Goal: Transaction & Acquisition: Book appointment/travel/reservation

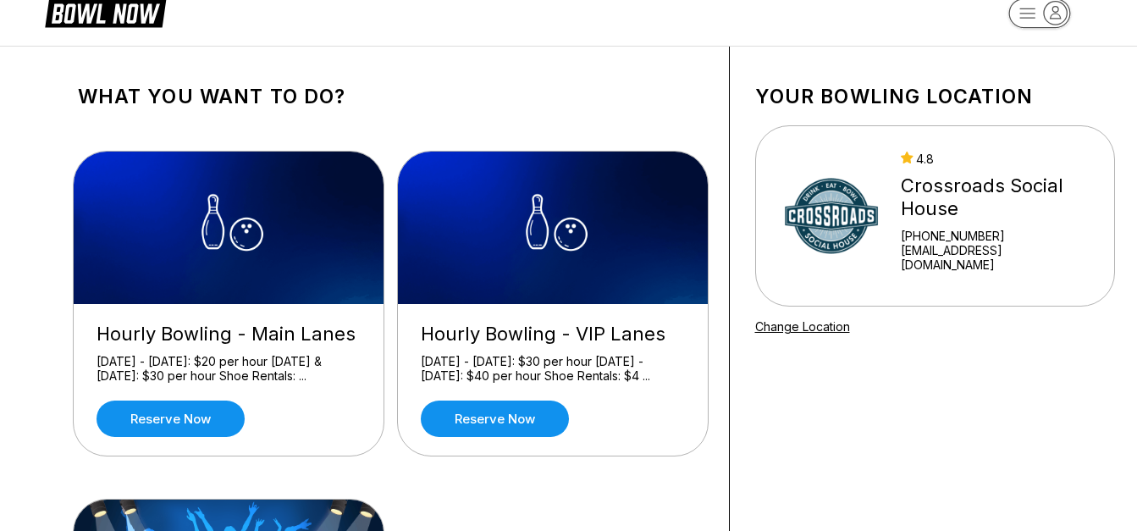
click at [42, 373] on div "What you want to do? Hourly Bowling - [GEOGRAPHIC_DATA] [DATE] - [DATE]: $20 pe…" at bounding box center [569, 453] width 1101 height 813
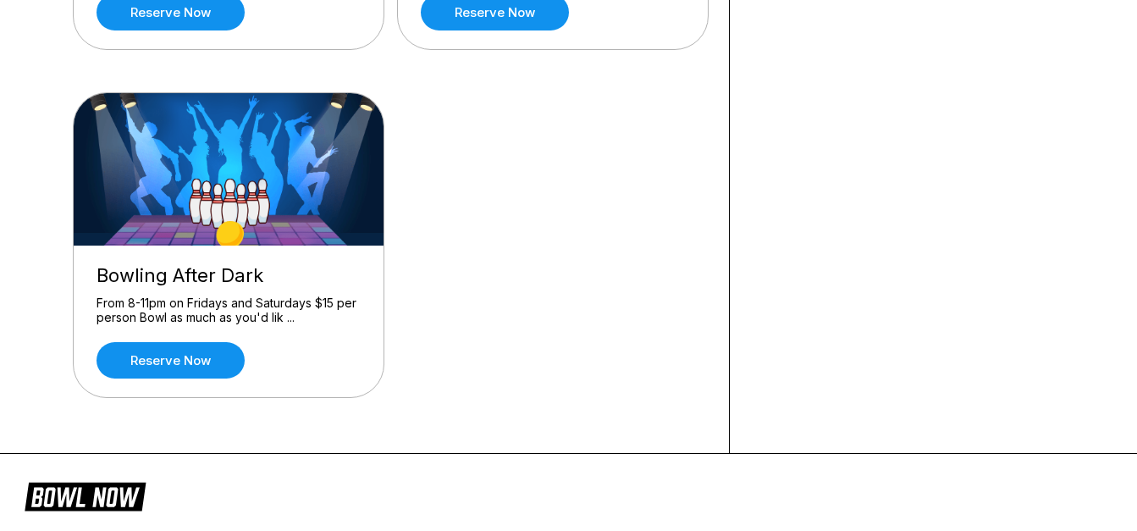
scroll to position [440, 0]
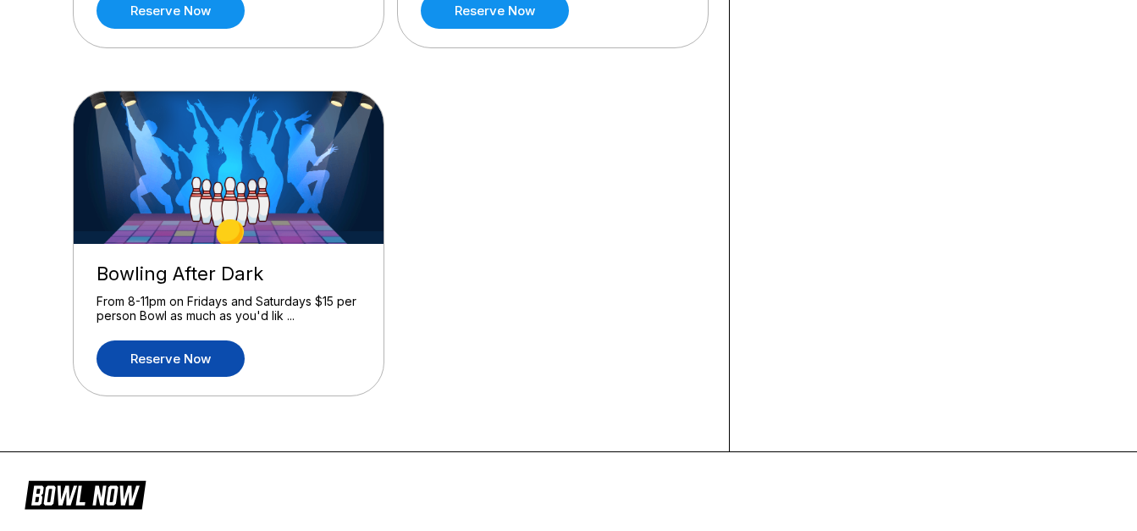
click at [167, 346] on link "Reserve now" at bounding box center [171, 358] width 148 height 36
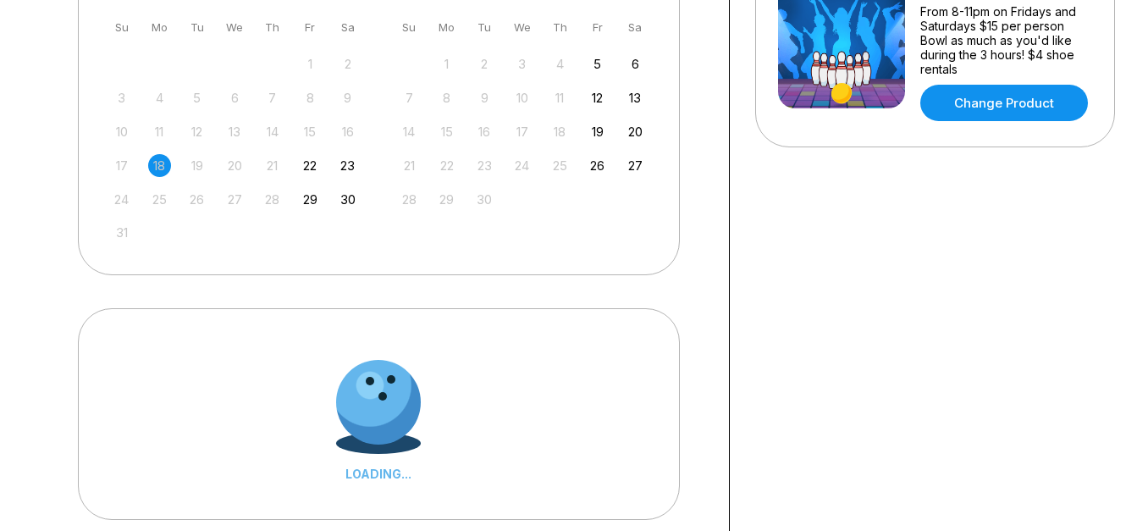
scroll to position [0, 0]
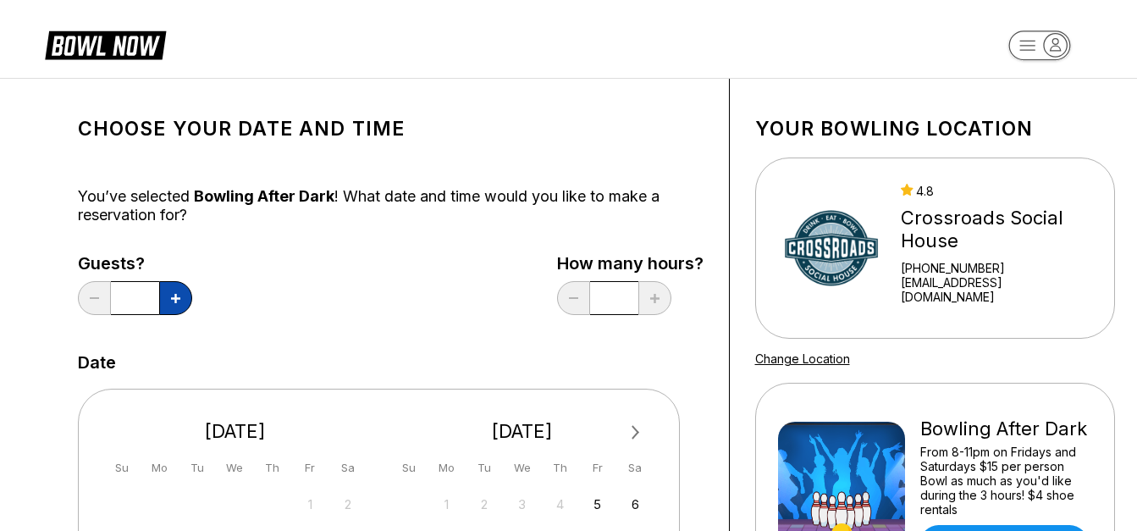
click at [176, 302] on icon at bounding box center [175, 298] width 9 height 9
type input "*"
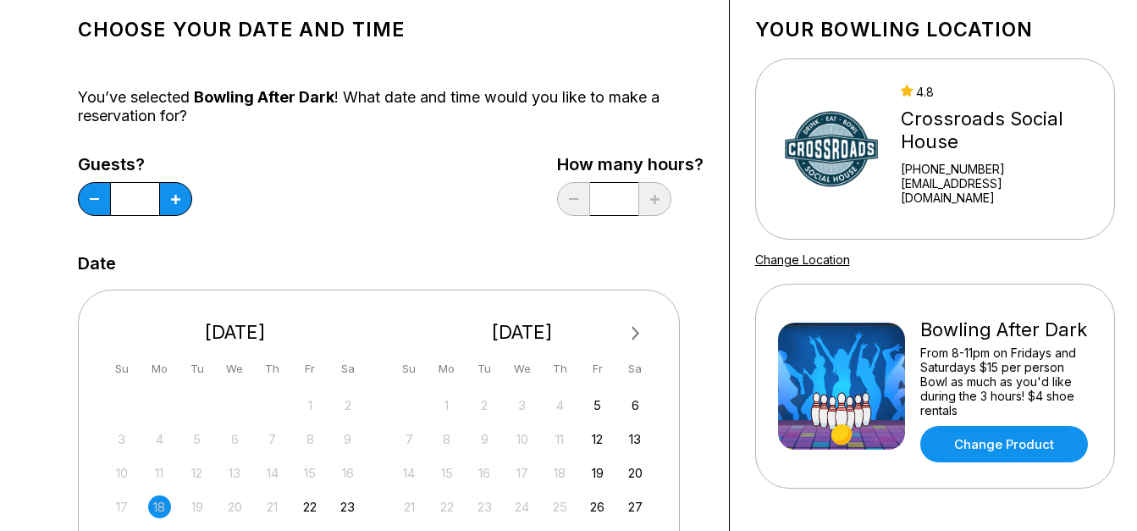
scroll to position [102, 0]
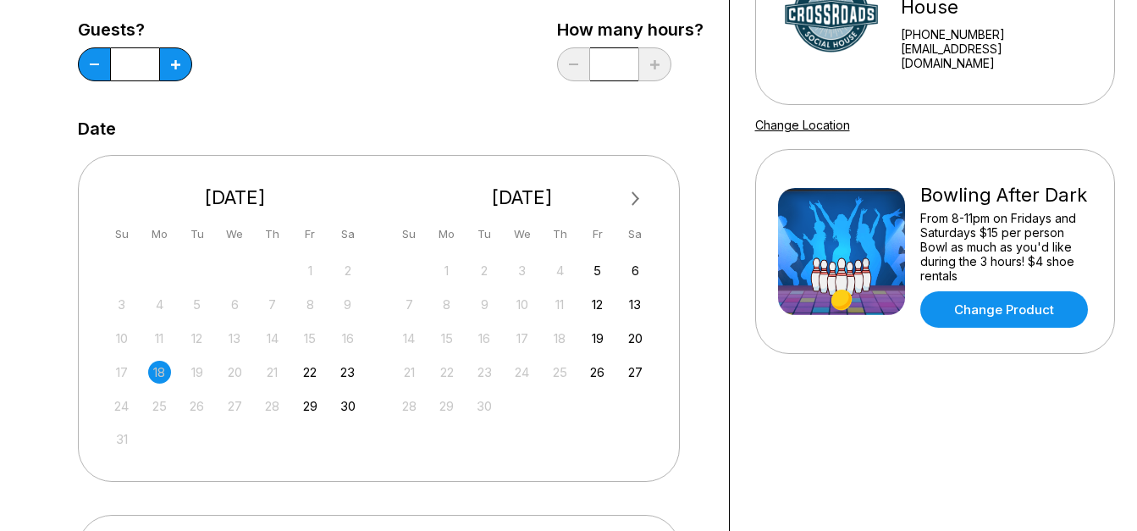
scroll to position [237, 0]
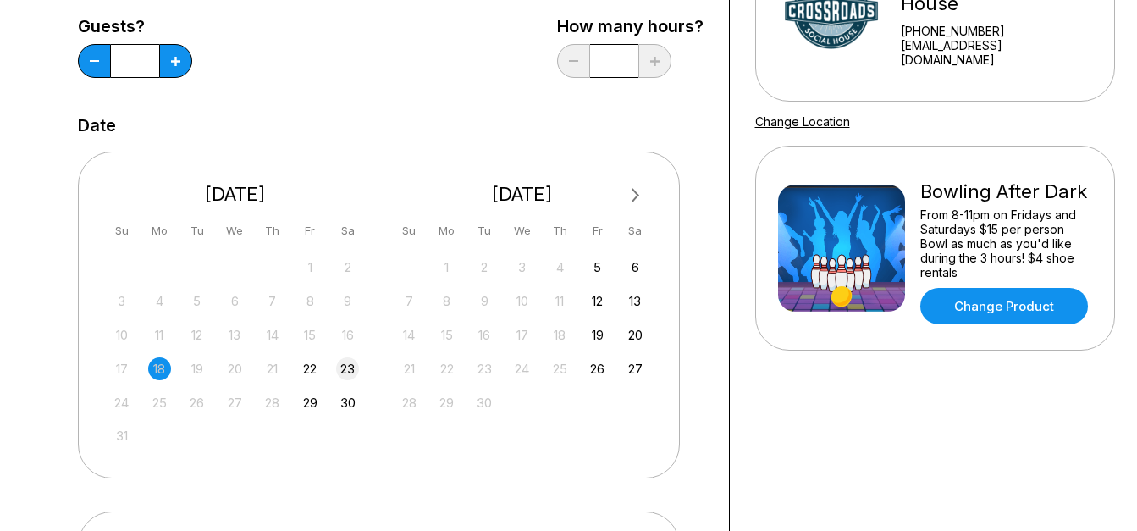
click at [351, 368] on div "23" at bounding box center [347, 368] width 23 height 23
click at [33, 246] on div "Choose your Date and time You’ve selected Bowling After Dark ! What date and ti…" at bounding box center [569, 341] width 1101 height 998
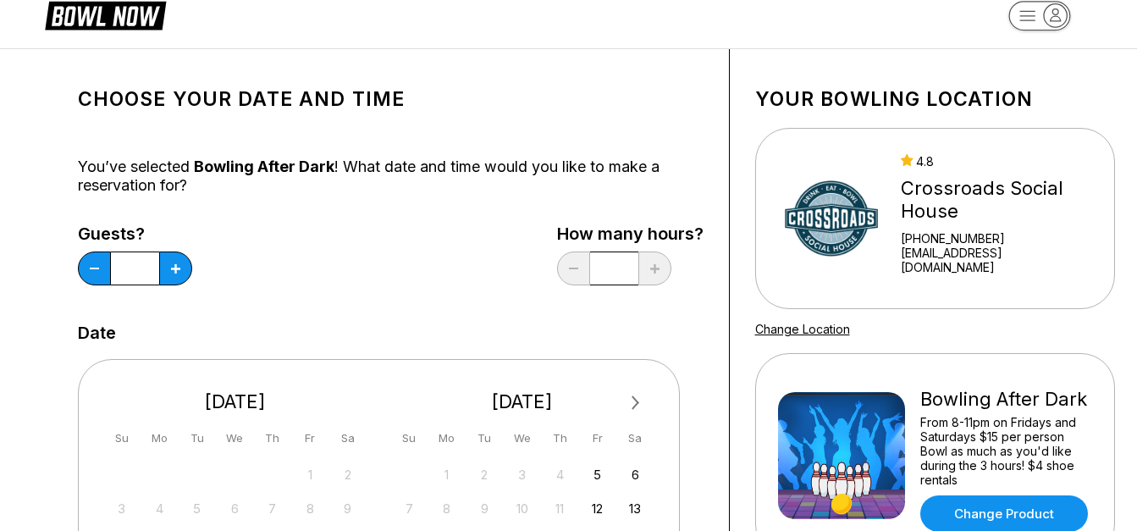
scroll to position [34, 0]
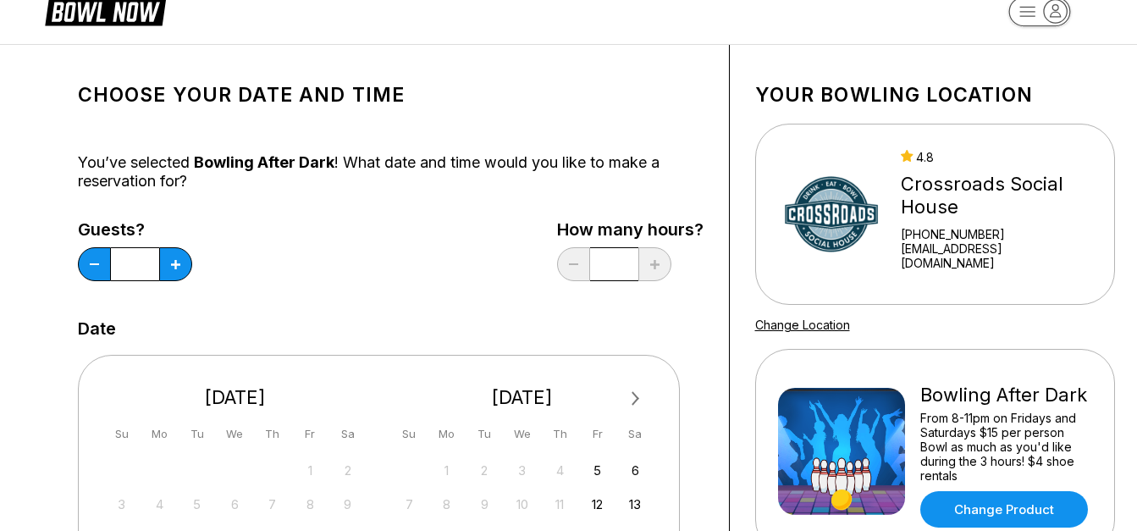
click at [379, 241] on div "Guests? * How many hours? *" at bounding box center [391, 254] width 626 height 69
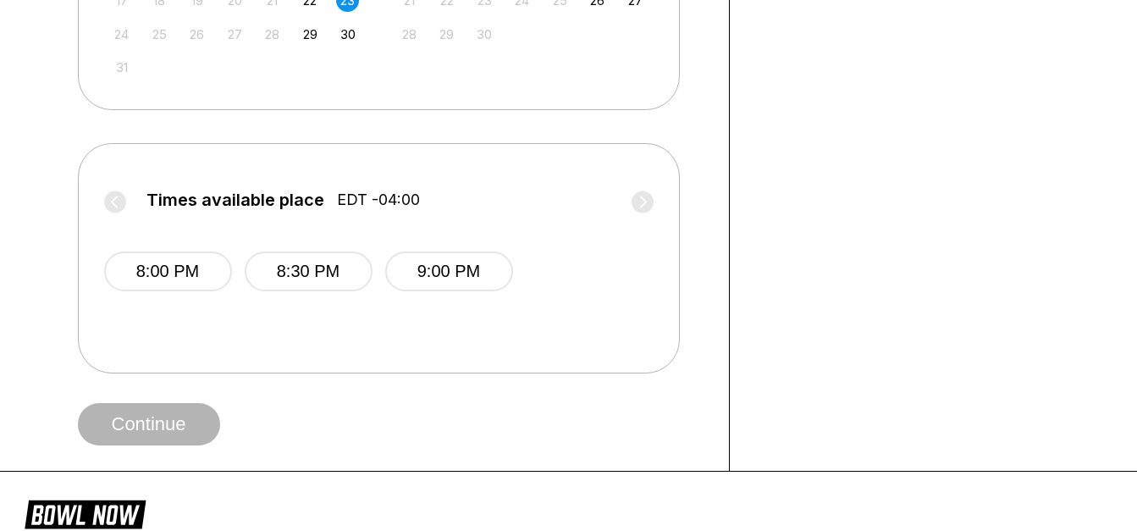
scroll to position [644, 0]
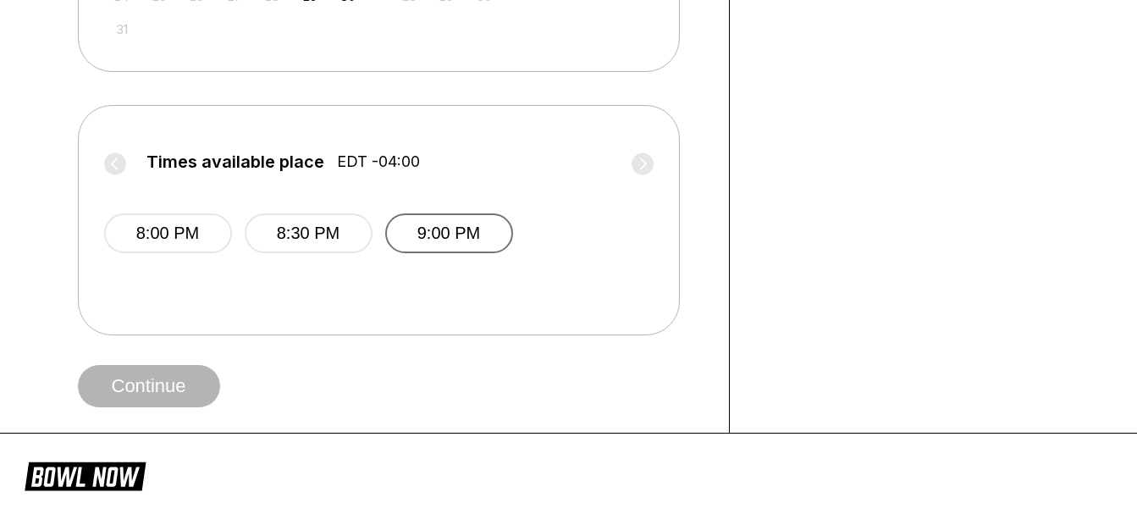
click at [434, 237] on button "9:00 PM" at bounding box center [449, 233] width 128 height 40
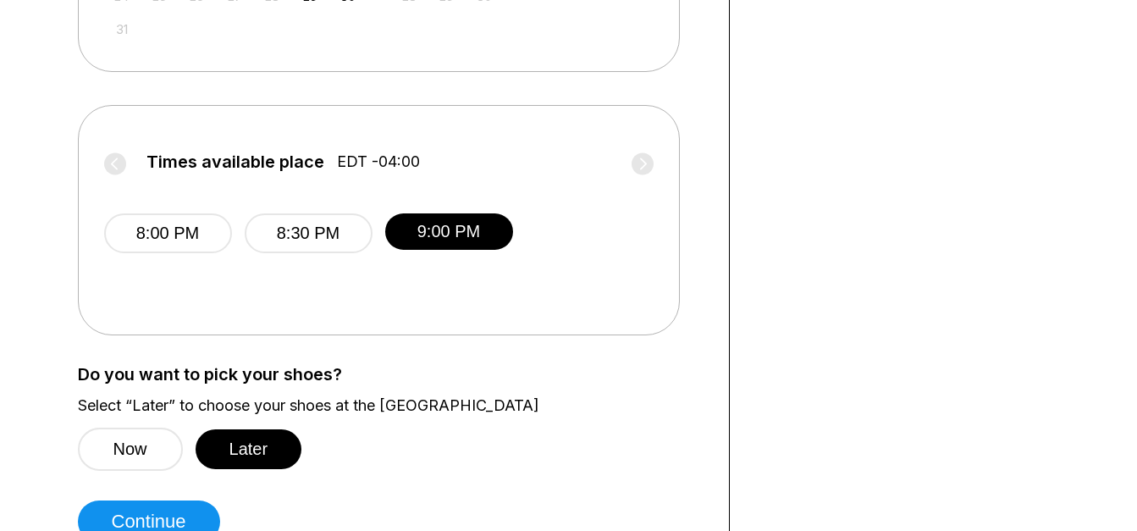
click at [25, 359] on div "Choose your Date and time You’ve selected Bowling After Dark ! What date and ti…" at bounding box center [569, 1] width 1101 height 1133
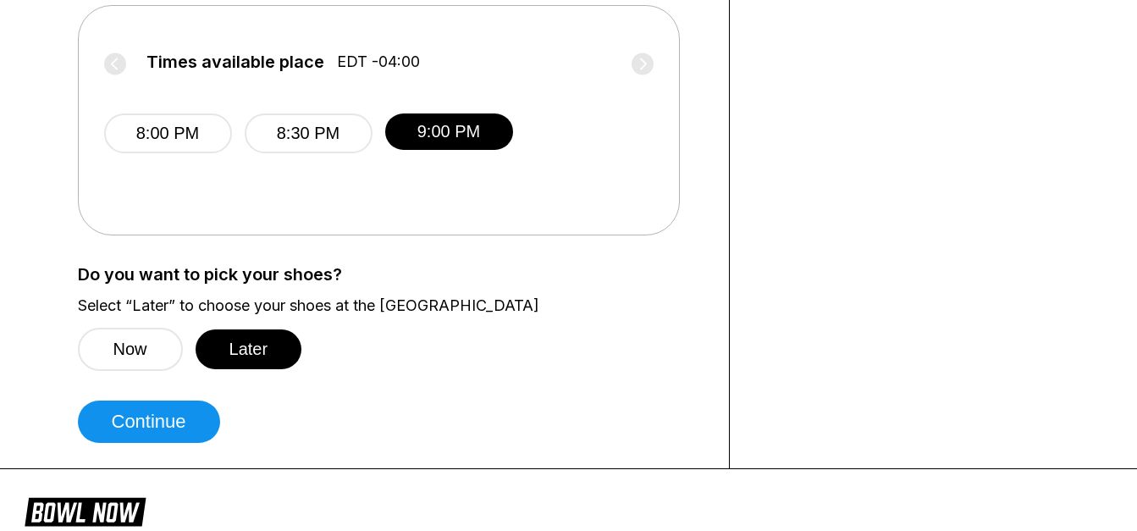
scroll to position [745, 0]
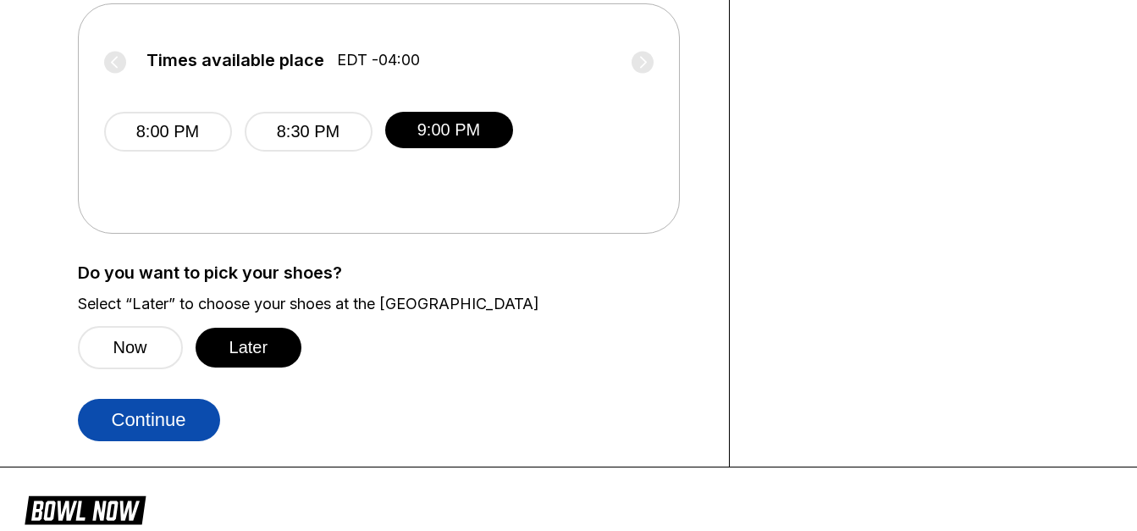
click at [150, 404] on button "Continue" at bounding box center [149, 420] width 142 height 42
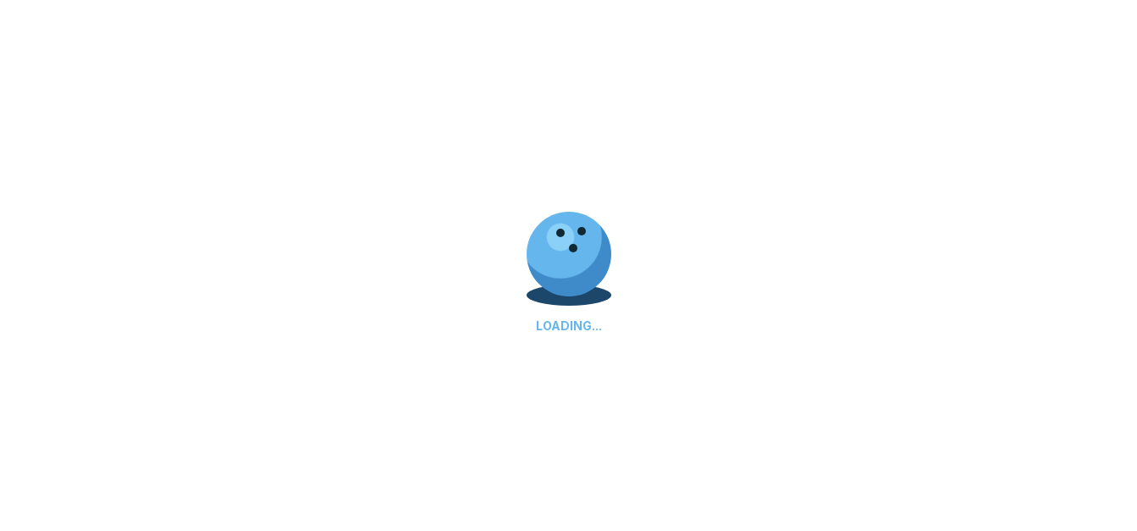
select select "**"
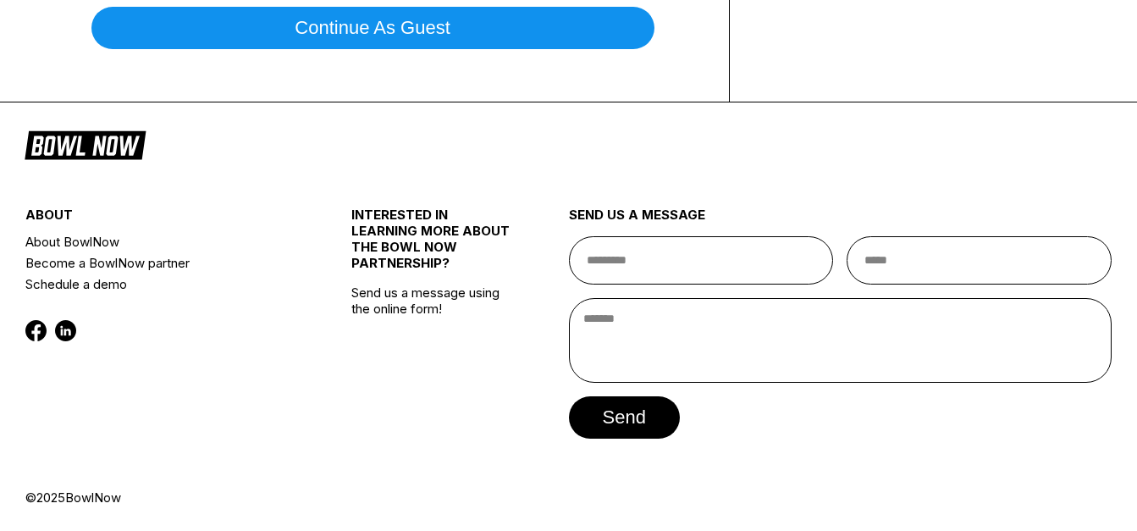
scroll to position [0, 0]
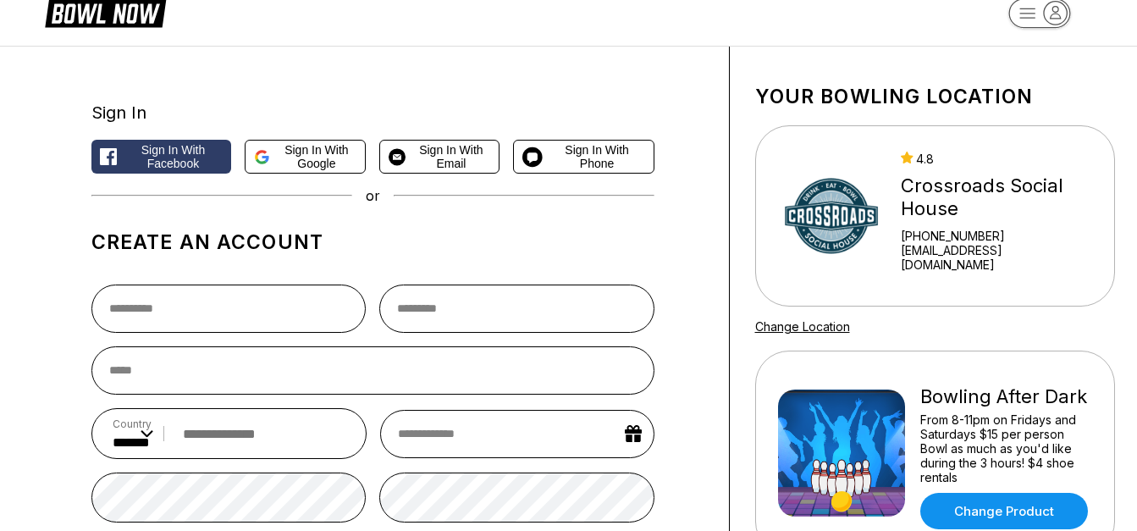
click at [51, 260] on div "Sign In Sign in with Facebook Sign in with Google Sign in with Email Sign in wi…" at bounding box center [569, 420] width 1101 height 746
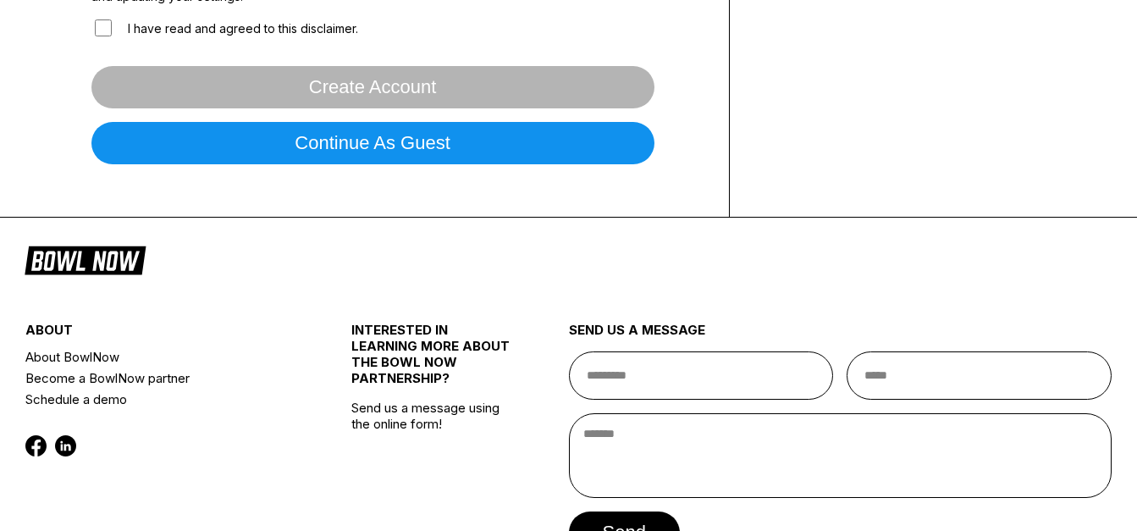
scroll to position [627, 0]
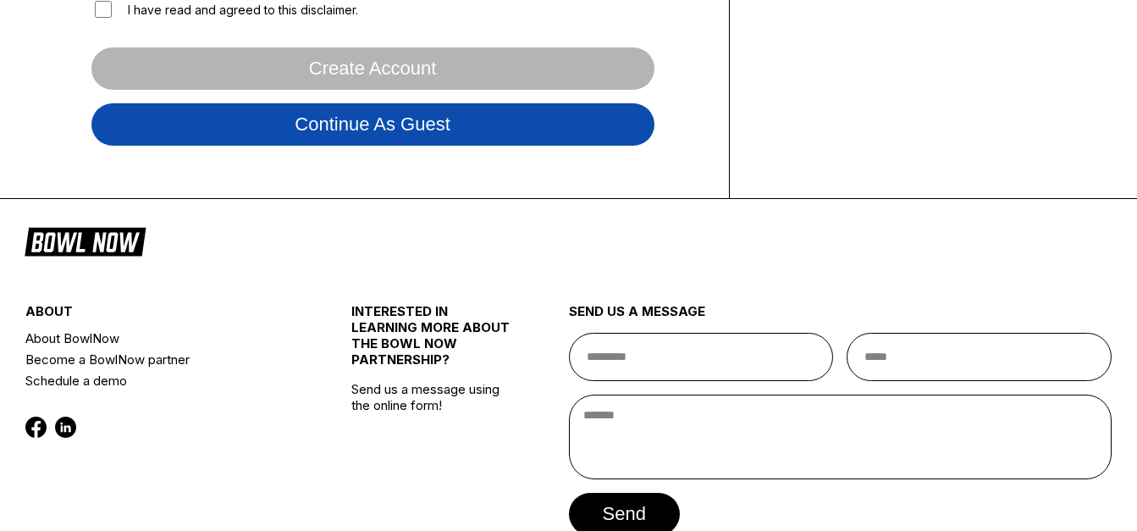
click at [327, 138] on button "Continue as guest" at bounding box center [372, 124] width 563 height 42
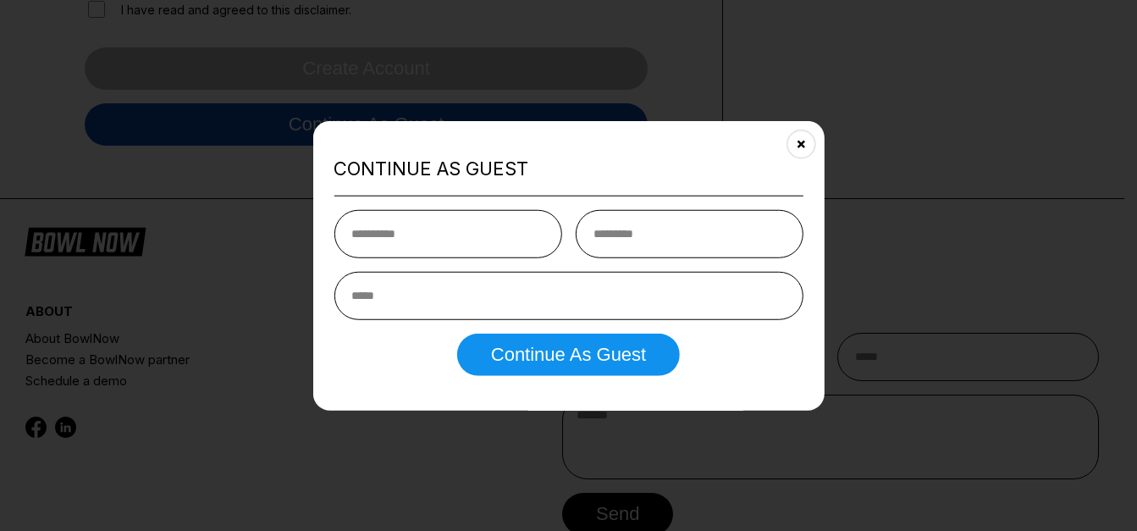
scroll to position [317, 0]
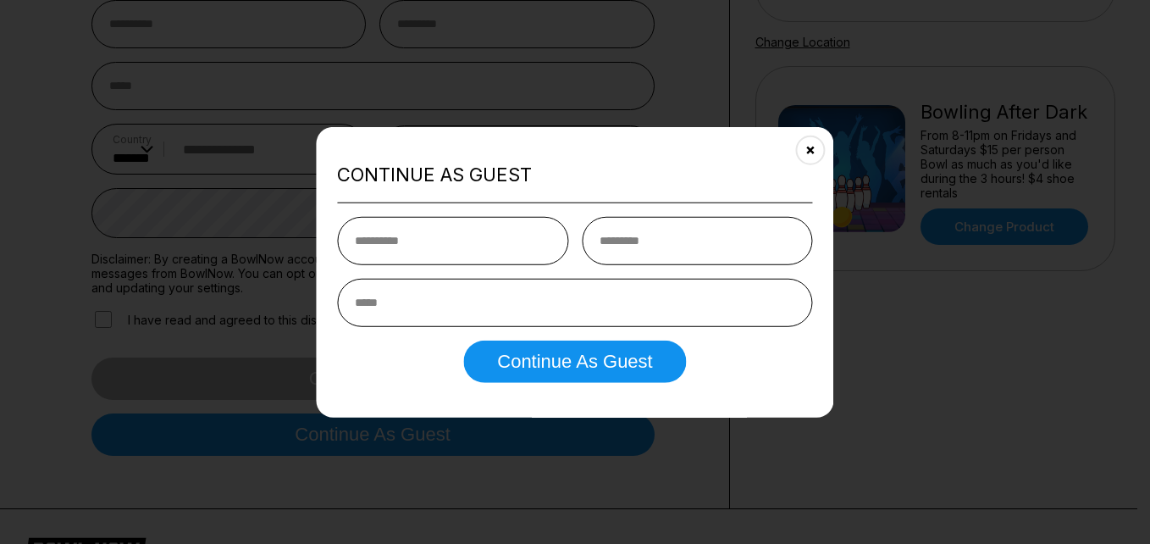
click at [457, 236] on input "text" at bounding box center [452, 240] width 231 height 48
type input "******"
type input "****"
click at [412, 306] on input "email" at bounding box center [574, 302] width 475 height 48
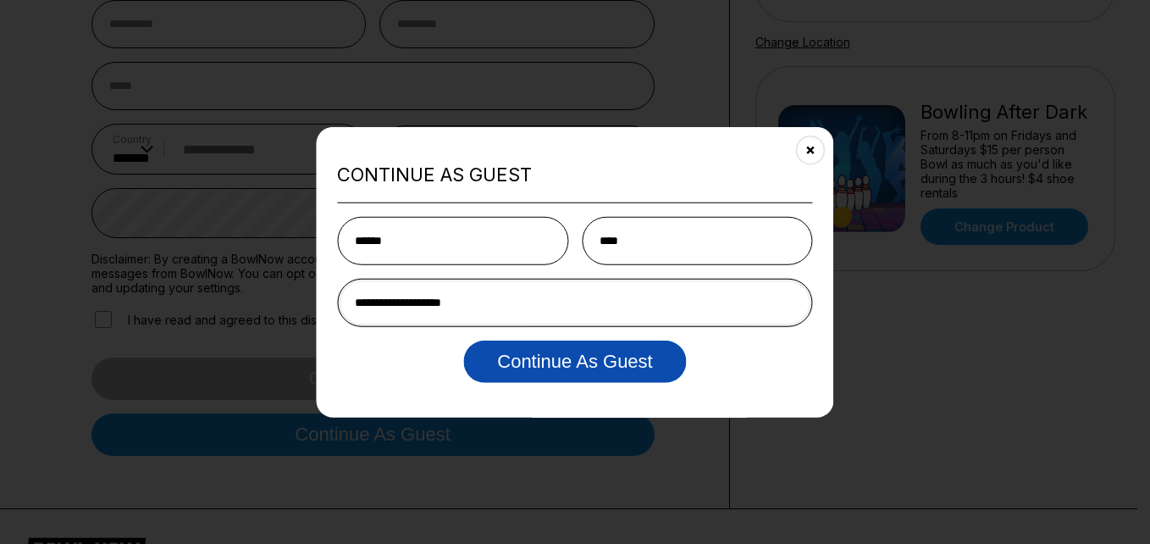
type input "**********"
click at [517, 362] on button "Continue as Guest" at bounding box center [574, 361] width 223 height 42
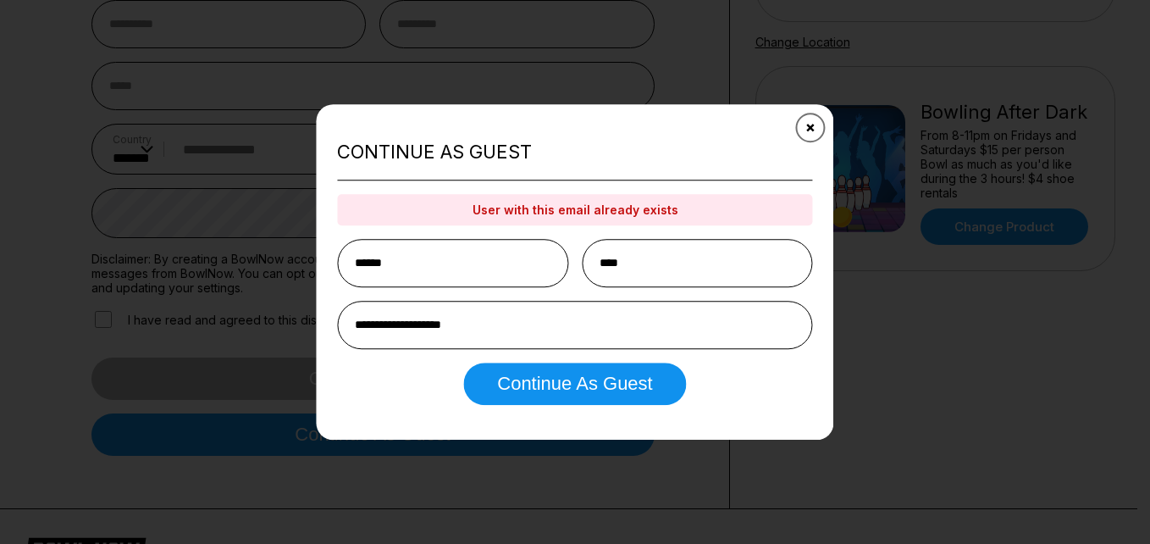
click at [808, 125] on icon "Close" at bounding box center [811, 128] width 14 height 14
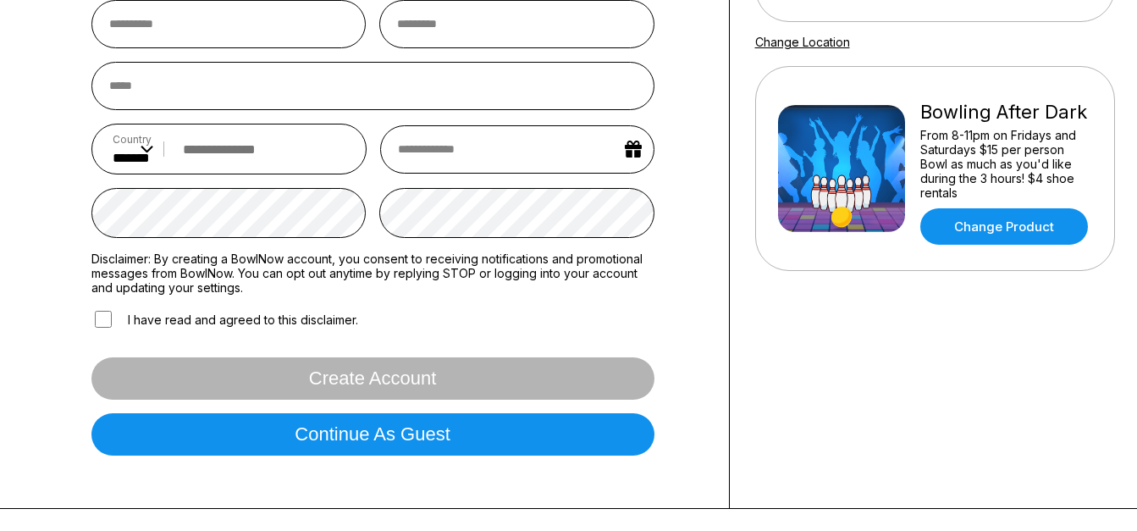
click at [2, 316] on div "Sign In Sign in with Facebook Sign in with Google Sign in with Email Sign in wi…" at bounding box center [568, 135] width 1137 height 748
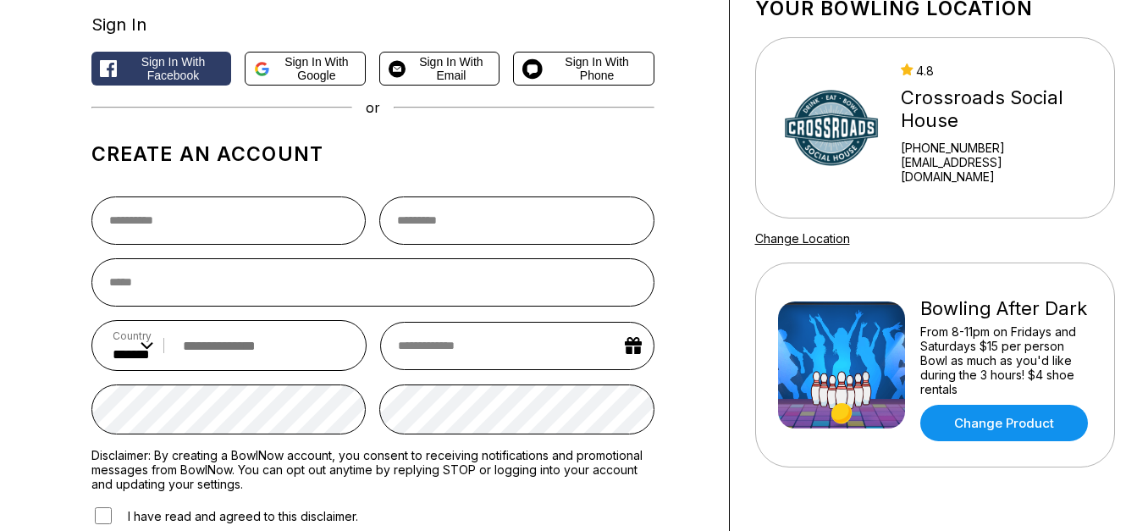
scroll to position [0, 0]
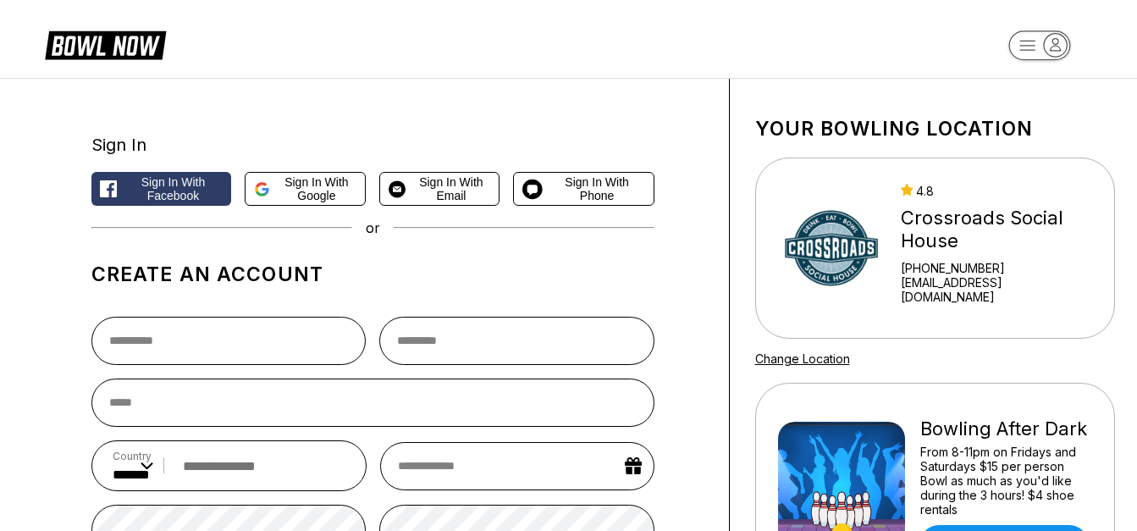
click at [197, 184] on span "Sign in with Facebook" at bounding box center [174, 188] width 100 height 27
click at [308, 193] on span "Sign in with Google" at bounding box center [317, 188] width 80 height 27
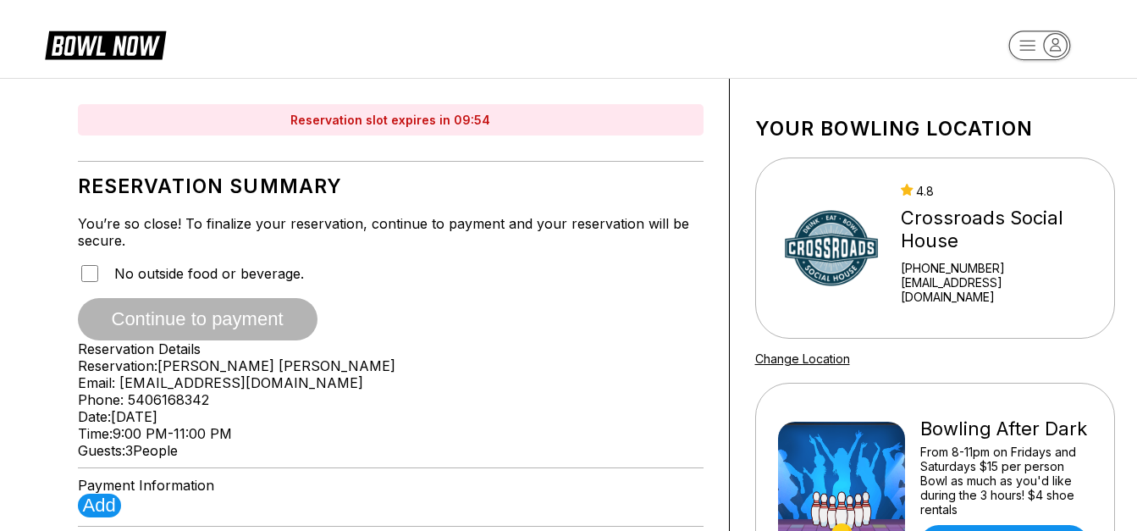
click at [20, 273] on div "Reservation slot expires in 09:54 Reservation Summary You’re so close! To final…" at bounding box center [569, 494] width 1101 height 831
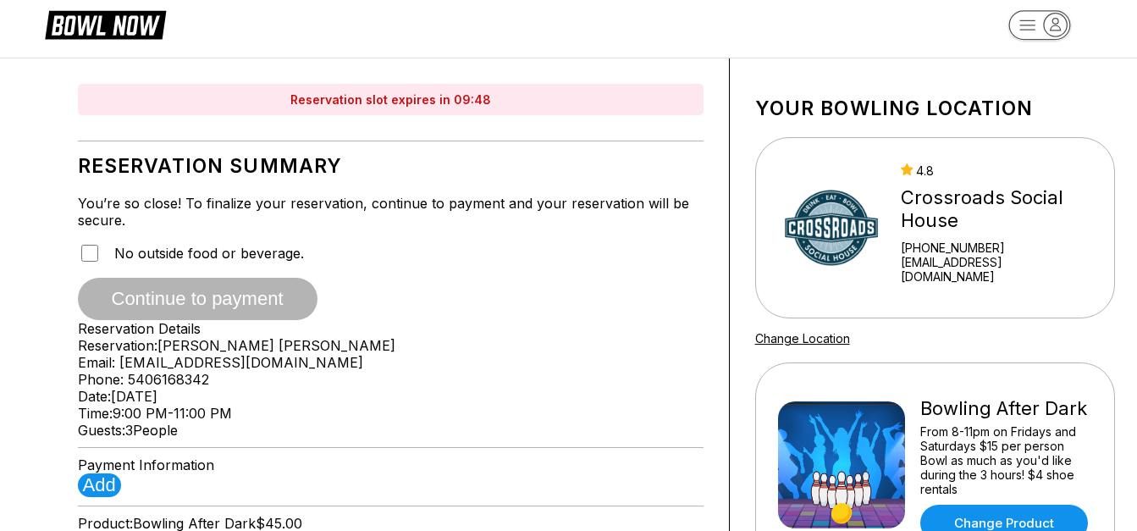
click at [45, 311] on div "Reservation slot expires in 09:48 Reservation Summary You’re so close! To final…" at bounding box center [569, 473] width 1101 height 831
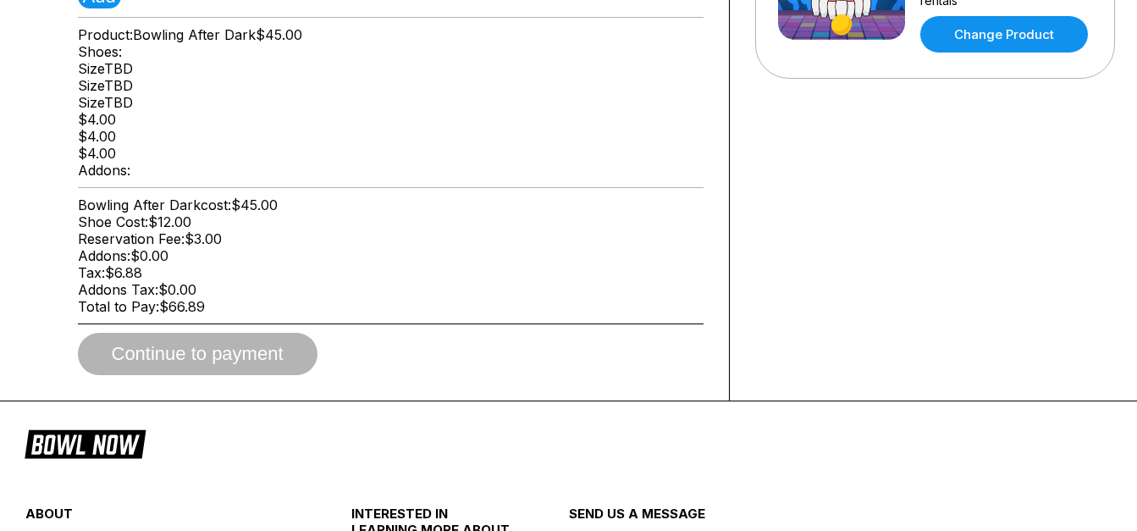
scroll to position [508, 0]
drag, startPoint x: 45, startPoint y: 311, endPoint x: 14, endPoint y: 333, distance: 38.3
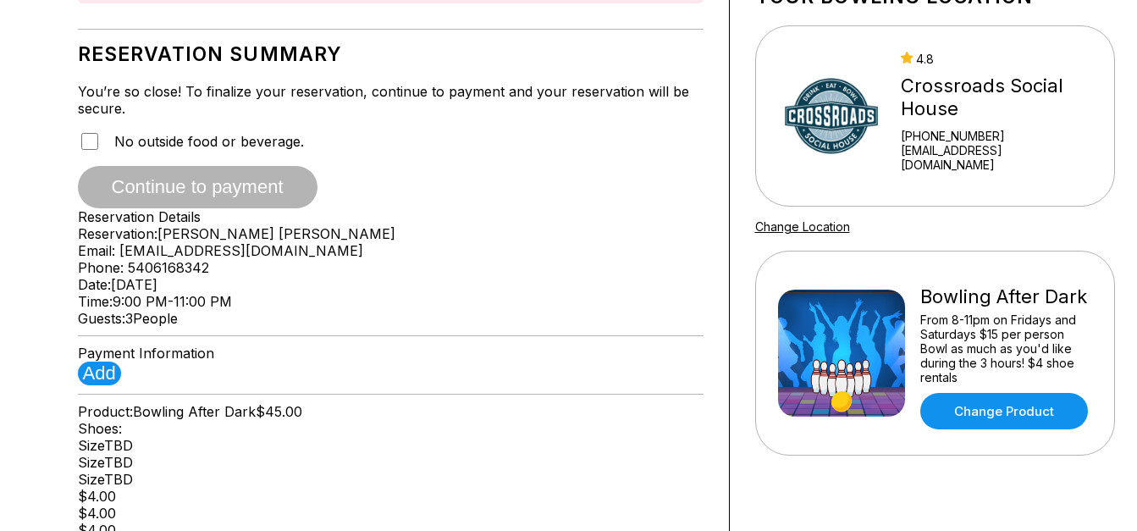
scroll to position [136, 0]
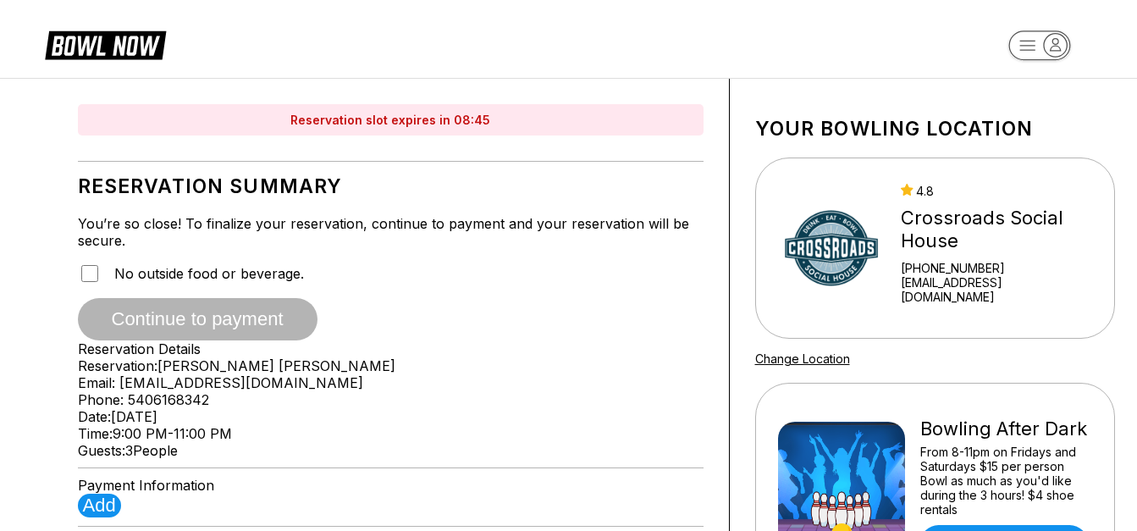
click at [1011, 41] on rect "button" at bounding box center [1040, 45] width 62 height 30
click at [945, 34] on header at bounding box center [568, 39] width 1137 height 78
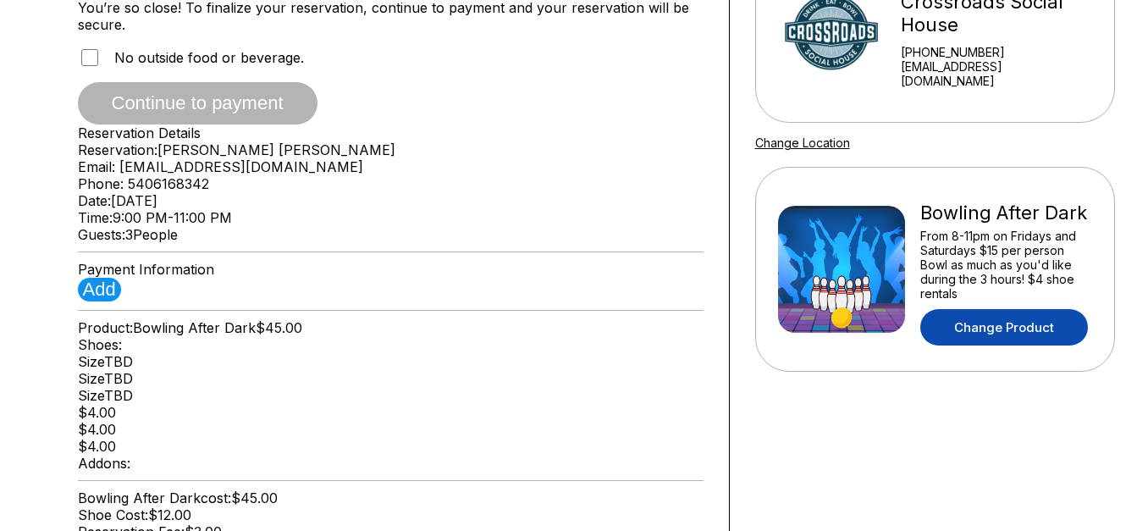
scroll to position [271, 0]
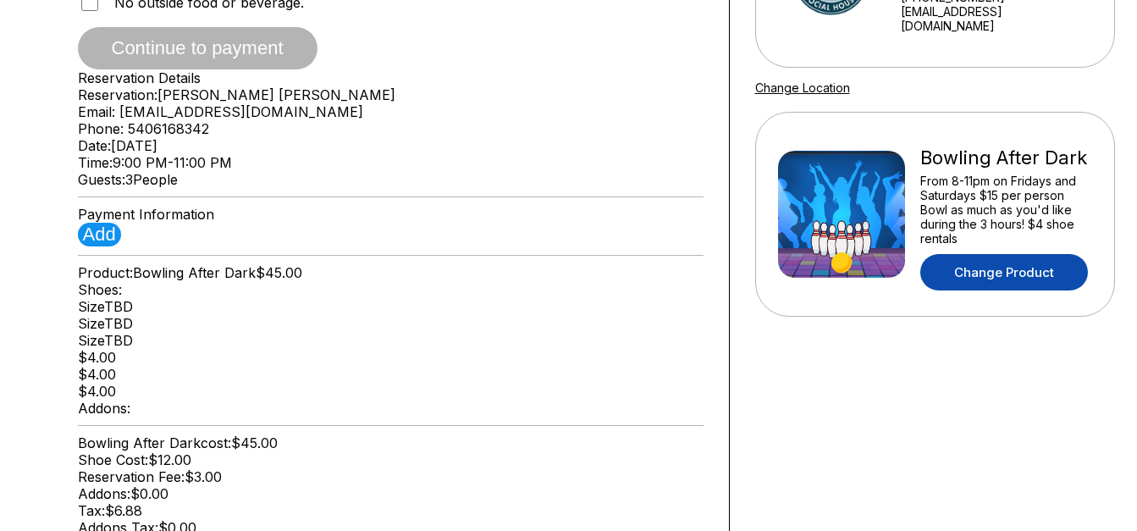
click at [988, 262] on link "Change Product" at bounding box center [1005, 272] width 168 height 36
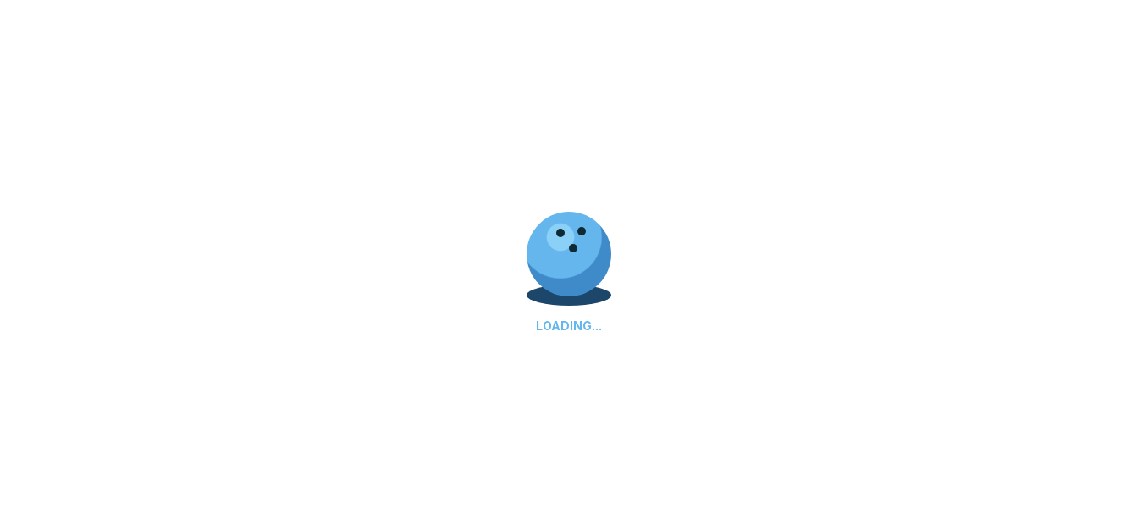
scroll to position [0, 0]
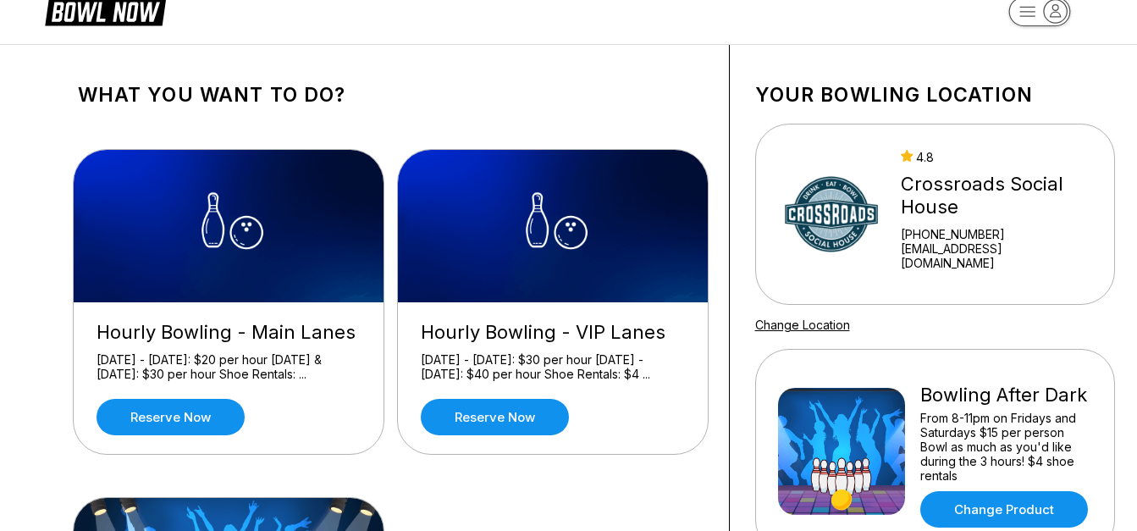
click at [30, 265] on div "What you want to do? Hourly Bowling - [GEOGRAPHIC_DATA] [DATE] - [DATE]: $20 pe…" at bounding box center [569, 451] width 1101 height 813
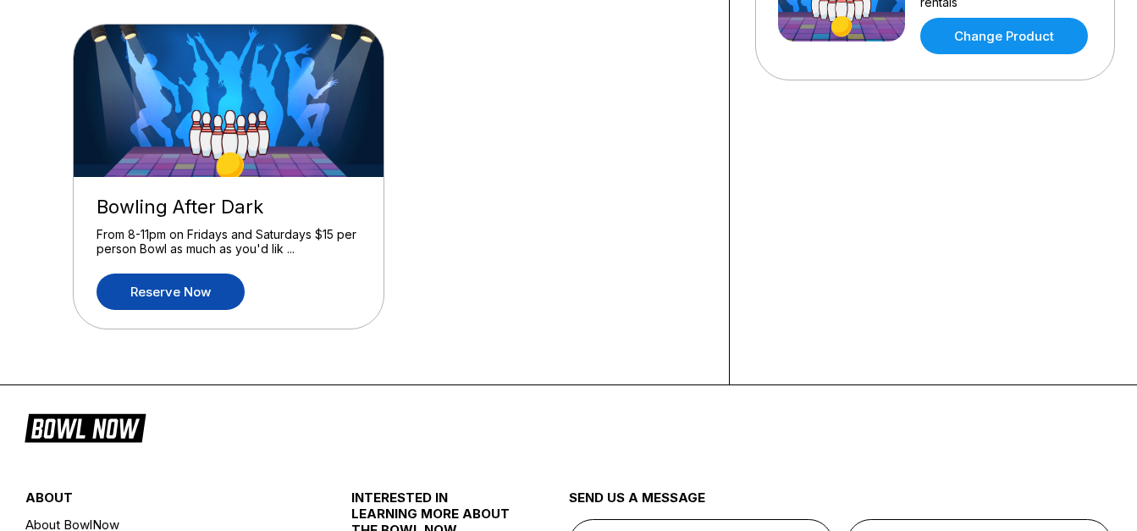
scroll to position [508, 0]
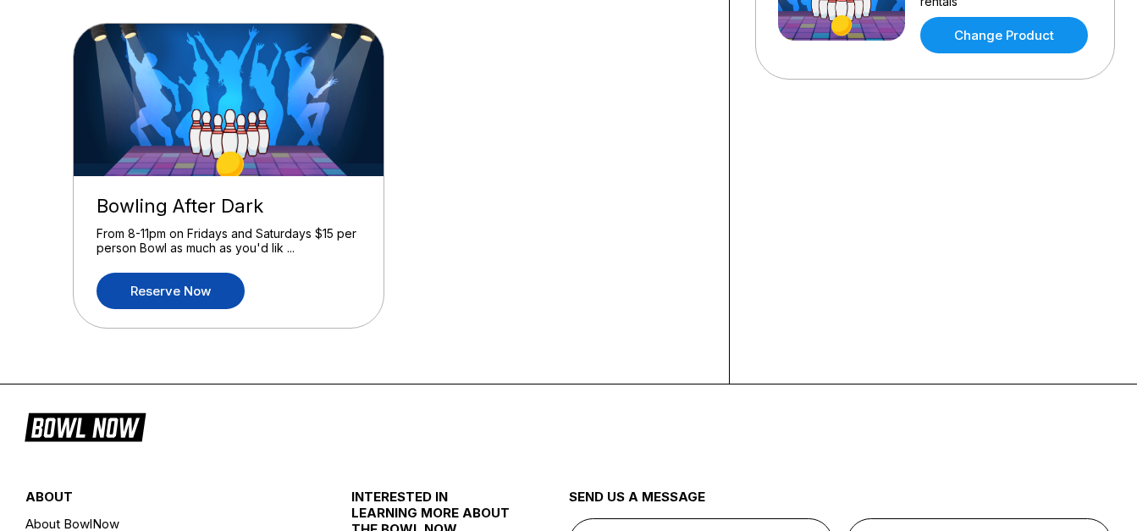
click at [152, 292] on link "Reserve now" at bounding box center [171, 291] width 148 height 36
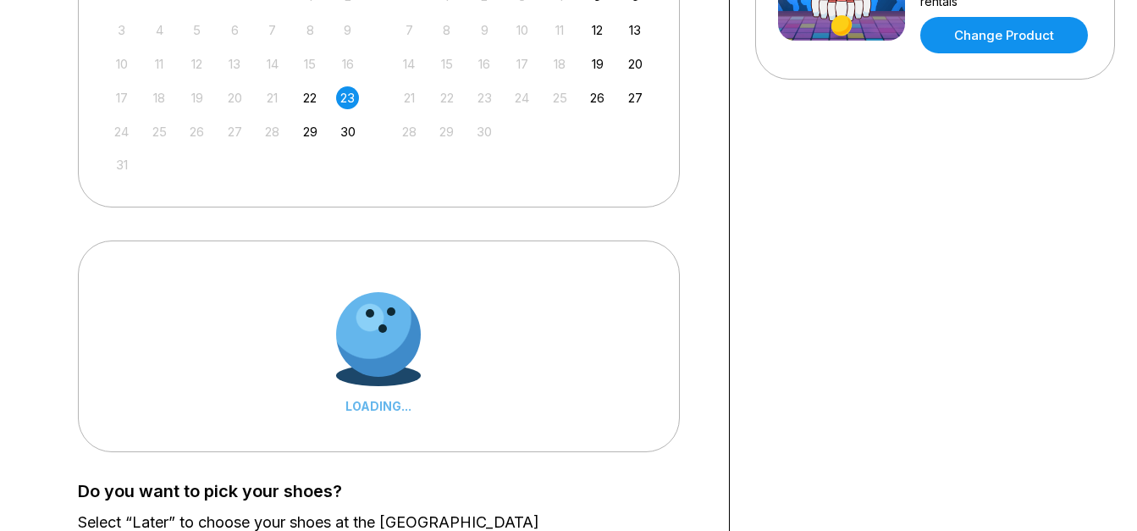
scroll to position [0, 0]
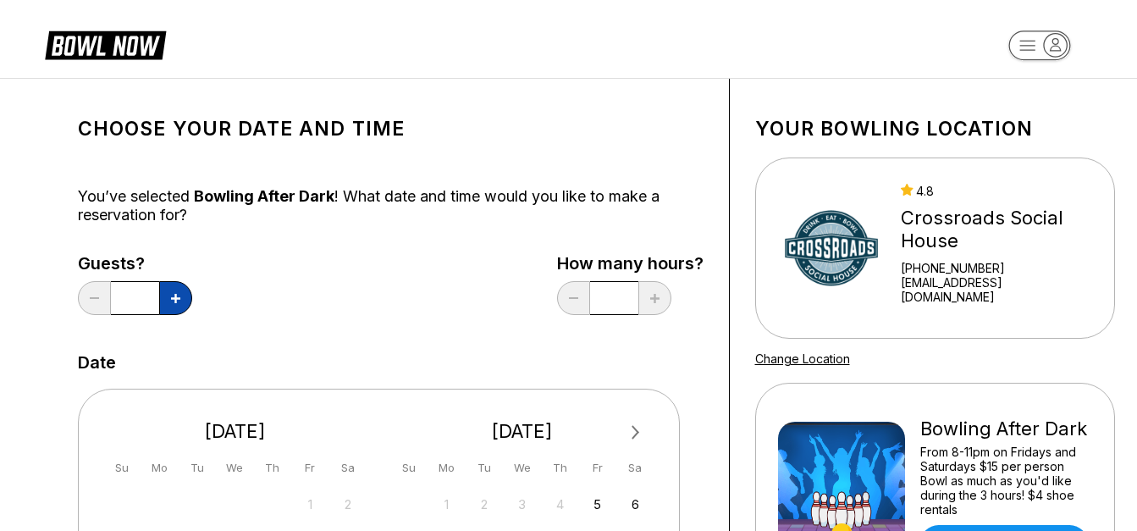
click at [179, 301] on icon at bounding box center [175, 298] width 9 height 9
click at [93, 299] on icon at bounding box center [94, 298] width 9 height 2
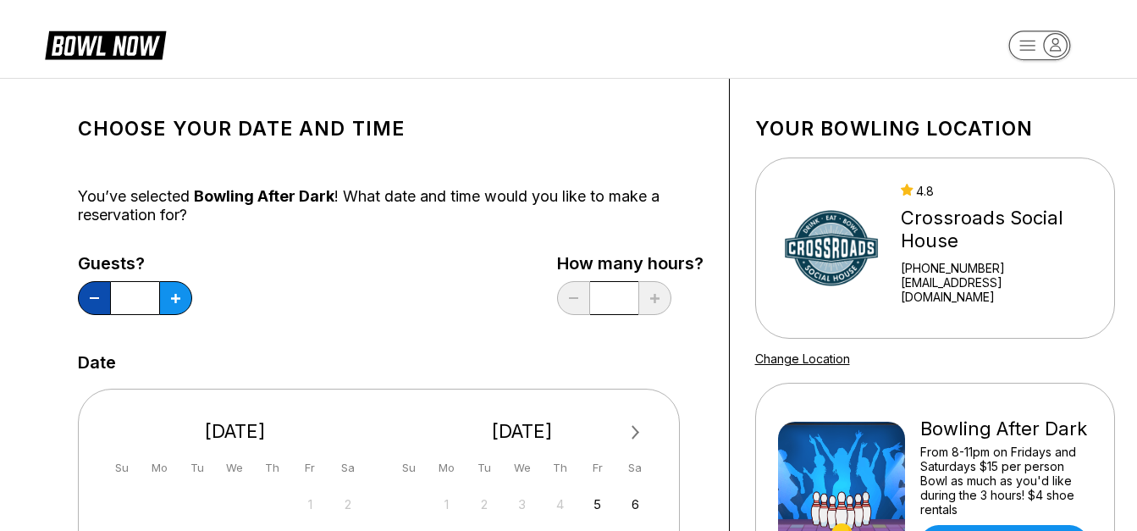
type input "*"
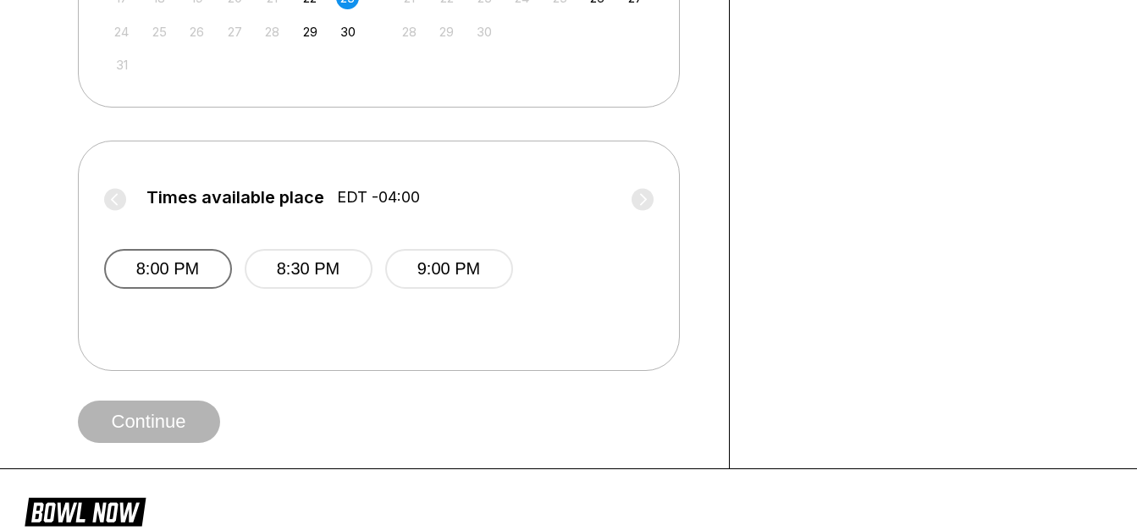
scroll to position [610, 0]
click at [160, 261] on button "8:00 PM" at bounding box center [168, 267] width 128 height 40
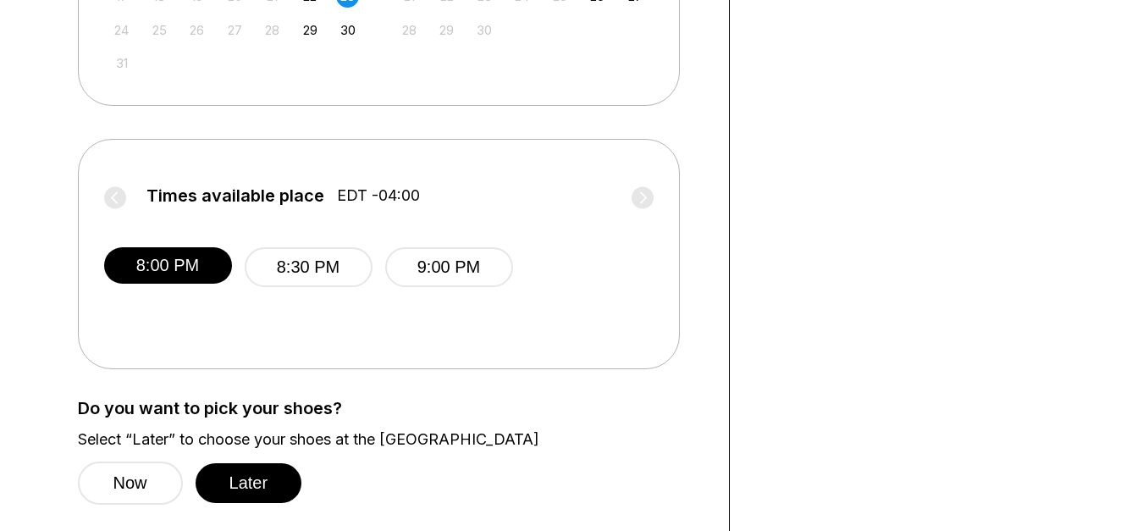
click at [53, 407] on div "Choose your Date and time You’ve selected Bowling After Dark ! What date and ti…" at bounding box center [392, 35] width 678 height 1133
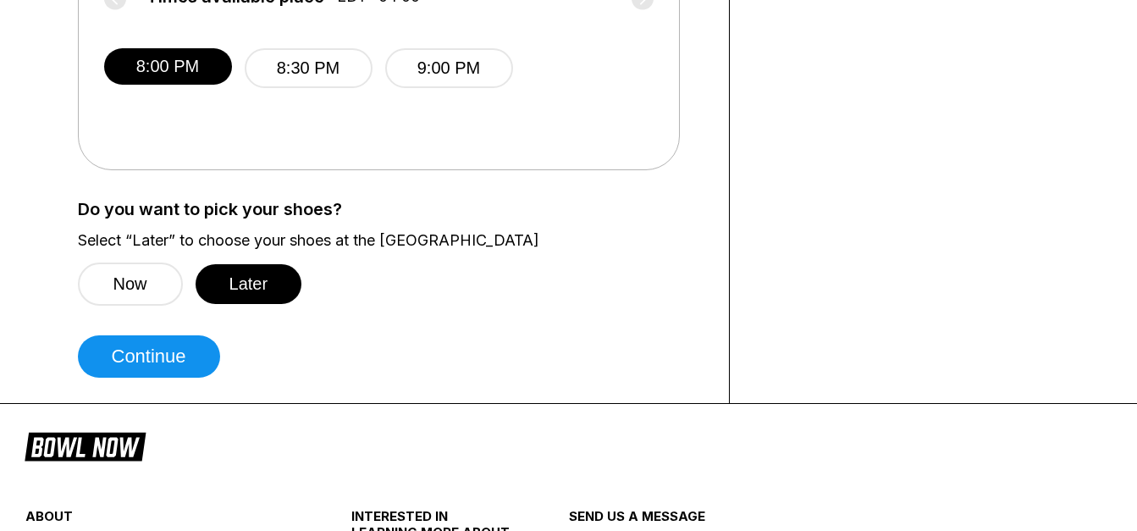
scroll to position [847, 0]
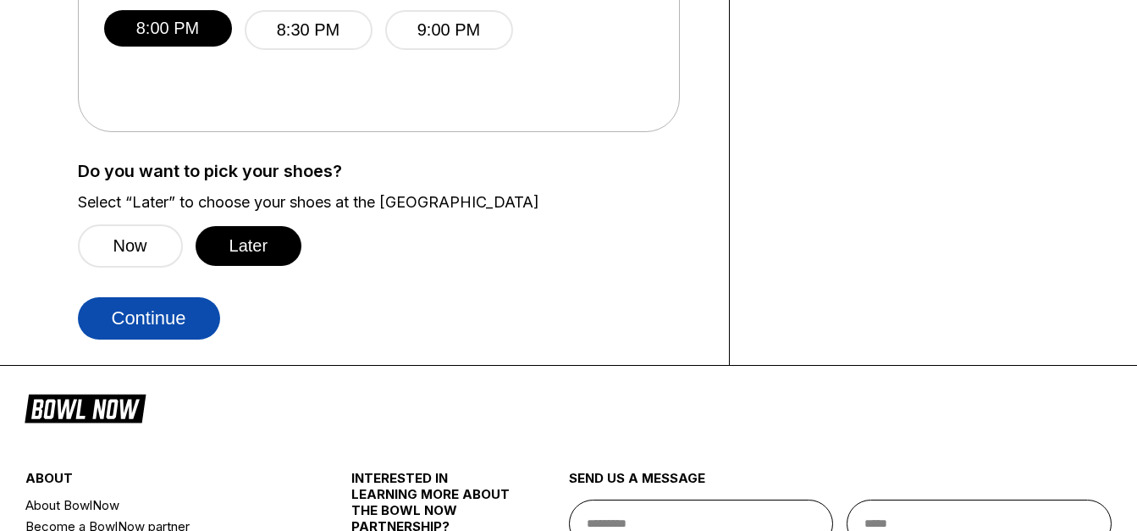
click at [142, 332] on button "Continue" at bounding box center [149, 318] width 142 height 42
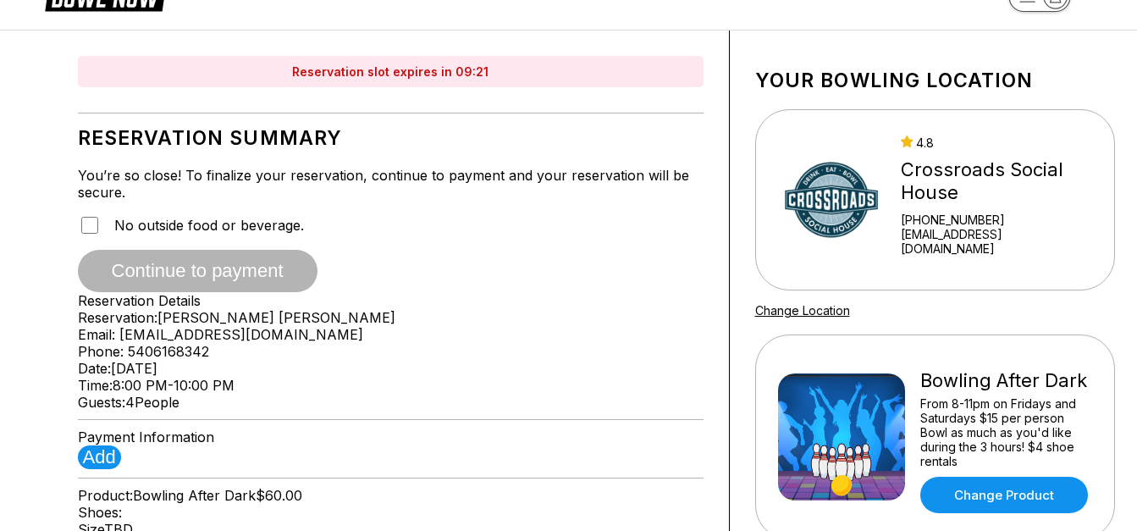
scroll to position [0, 0]
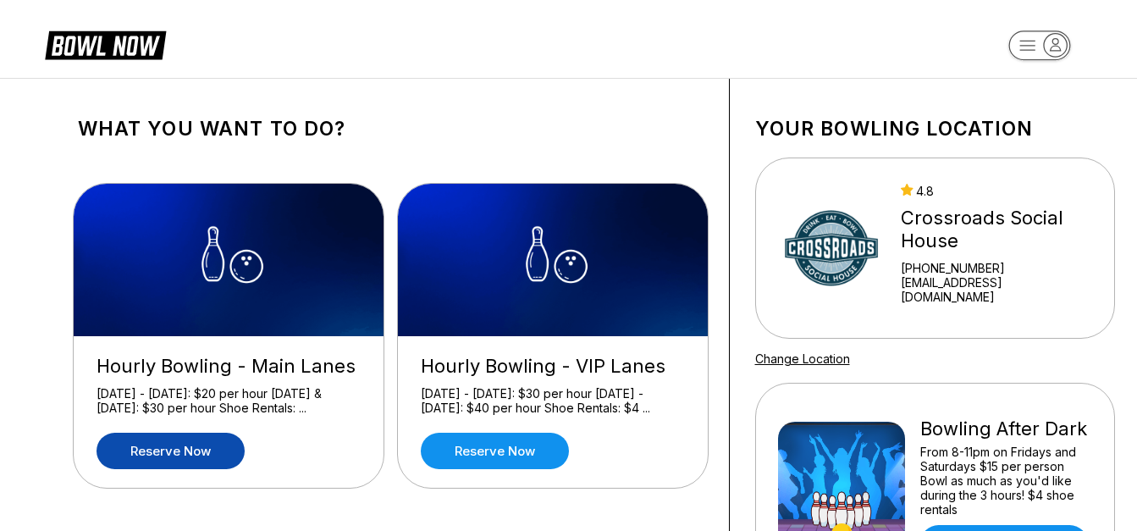
click at [161, 457] on link "Reserve now" at bounding box center [171, 451] width 148 height 36
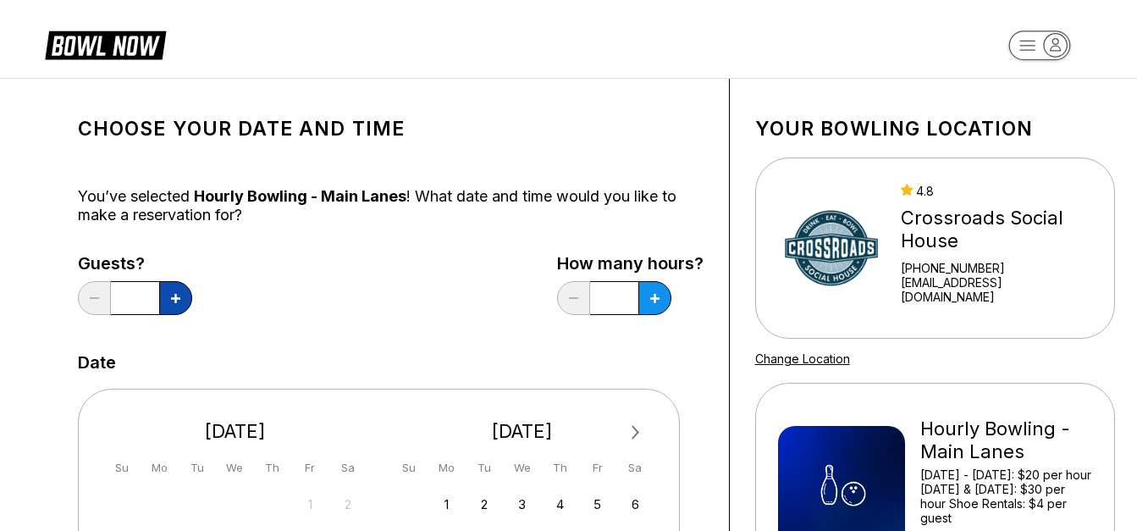
click at [167, 301] on button at bounding box center [175, 298] width 33 height 34
type input "*"
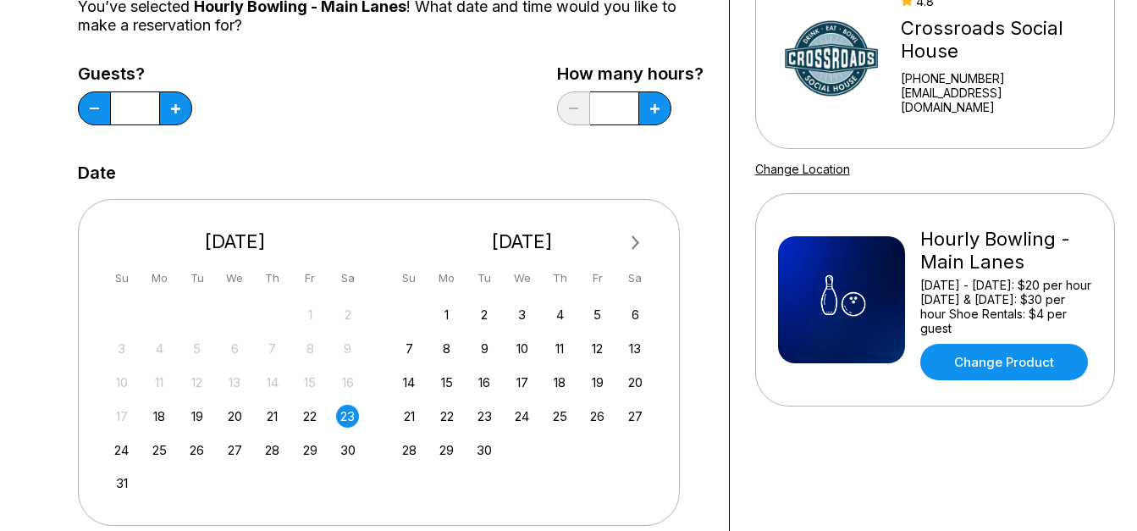
scroll to position [203, 0]
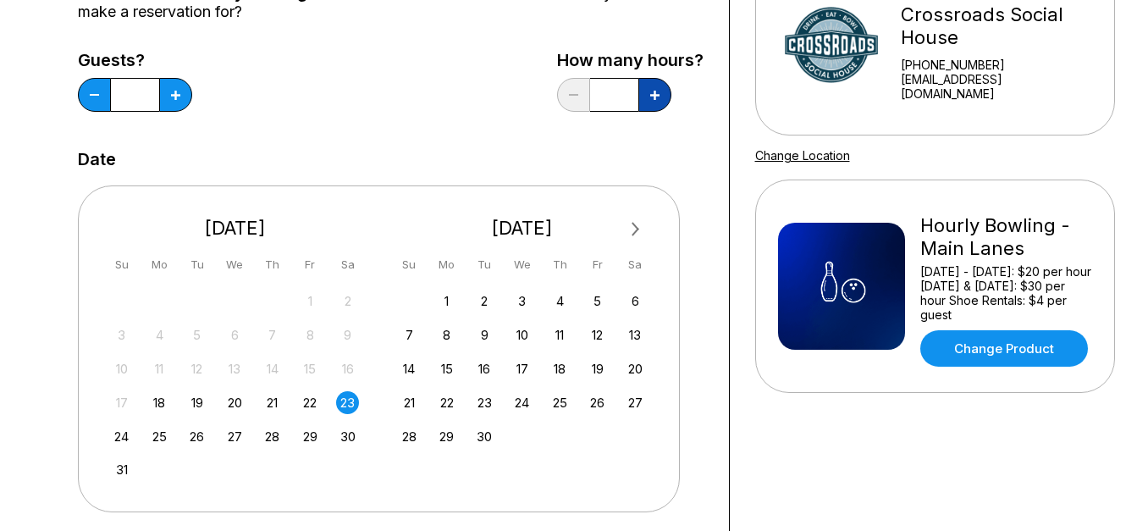
click at [192, 86] on button at bounding box center [175, 95] width 33 height 34
click at [192, 95] on button at bounding box center [175, 95] width 33 height 34
type input "*"
click at [25, 185] on div "Choose your Date and time You’ve selected Hourly Bowling - Main Lanes ! What da…" at bounding box center [569, 375] width 1101 height 998
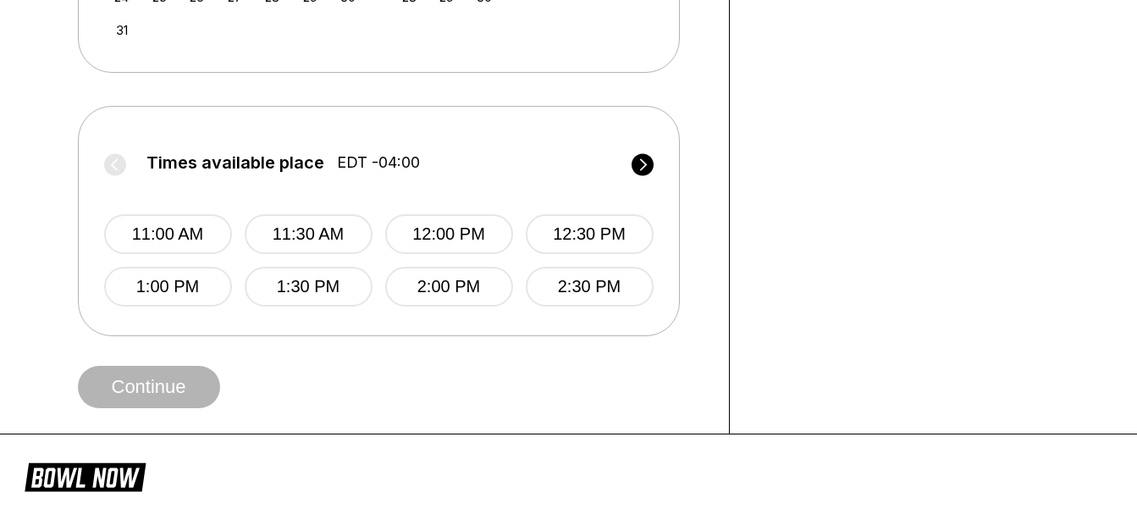
scroll to position [644, 0]
click at [174, 290] on button "1:00 PM" at bounding box center [168, 286] width 128 height 40
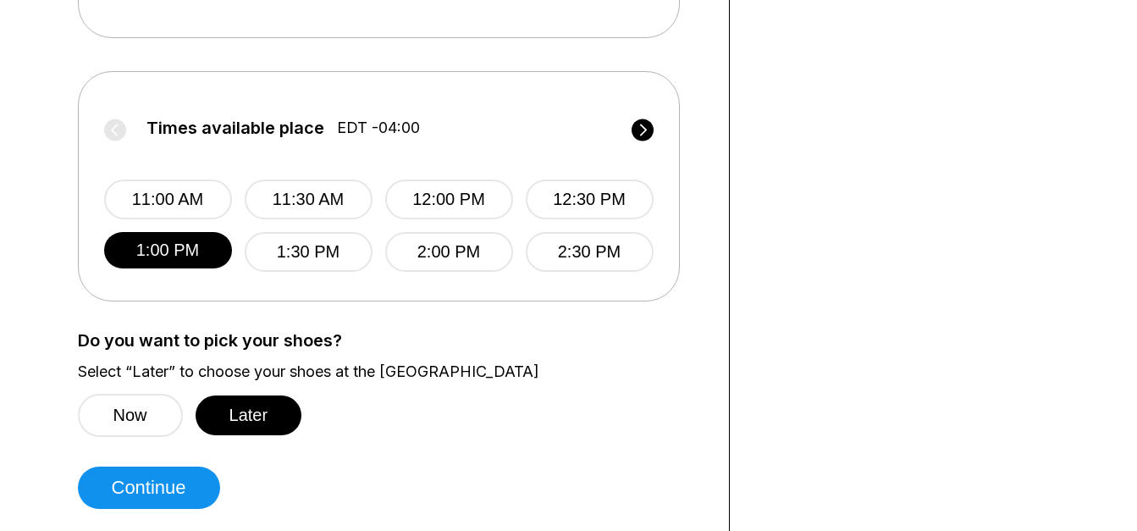
scroll to position [779, 0]
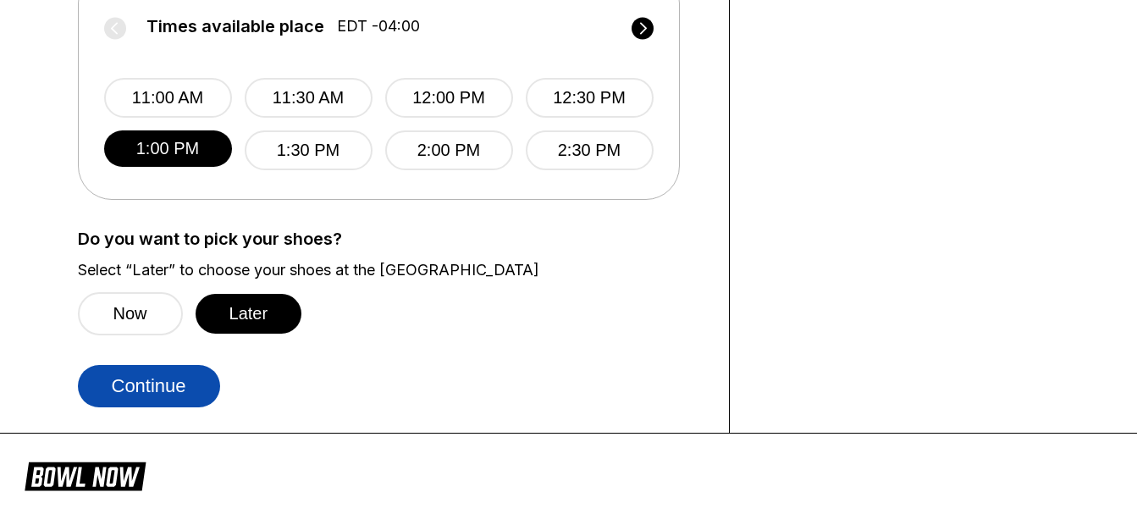
click at [159, 377] on button "Continue" at bounding box center [149, 386] width 142 height 42
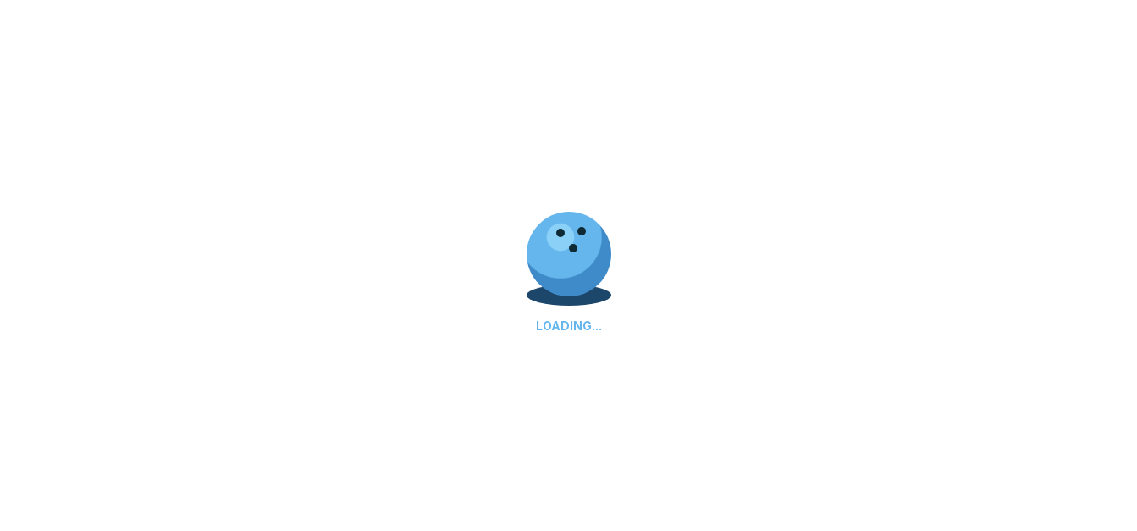
scroll to position [0, 0]
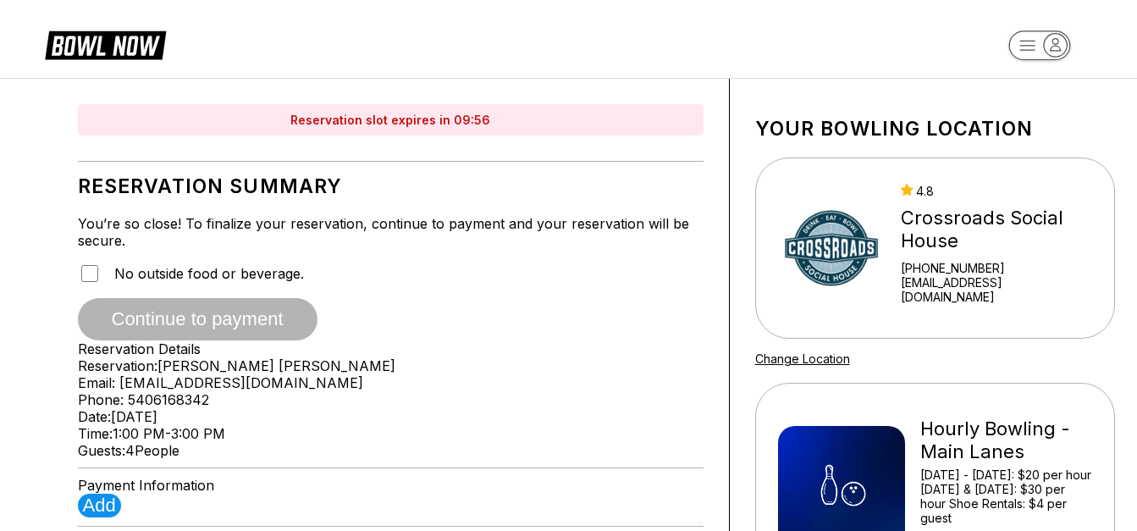
click at [22, 362] on div "Reservation slot expires in 09:56 Reservation Summary You’re so close! To final…" at bounding box center [569, 511] width 1101 height 865
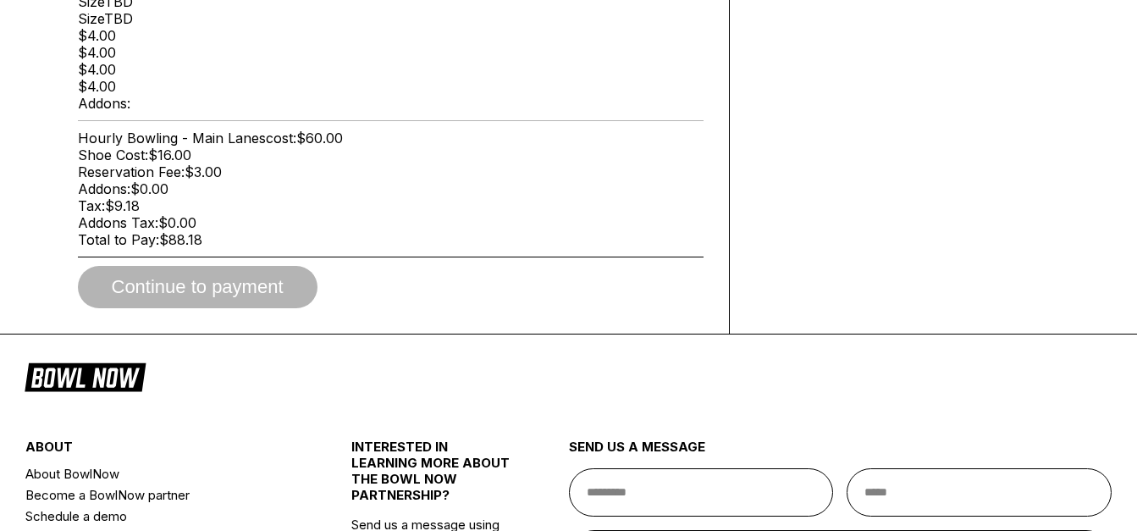
scroll to position [644, 0]
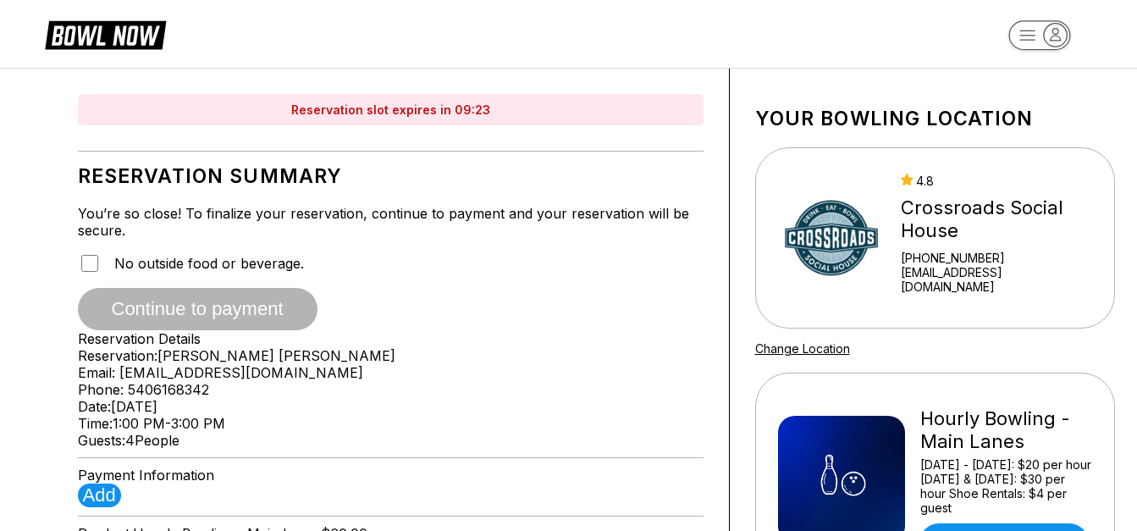
scroll to position [0, 0]
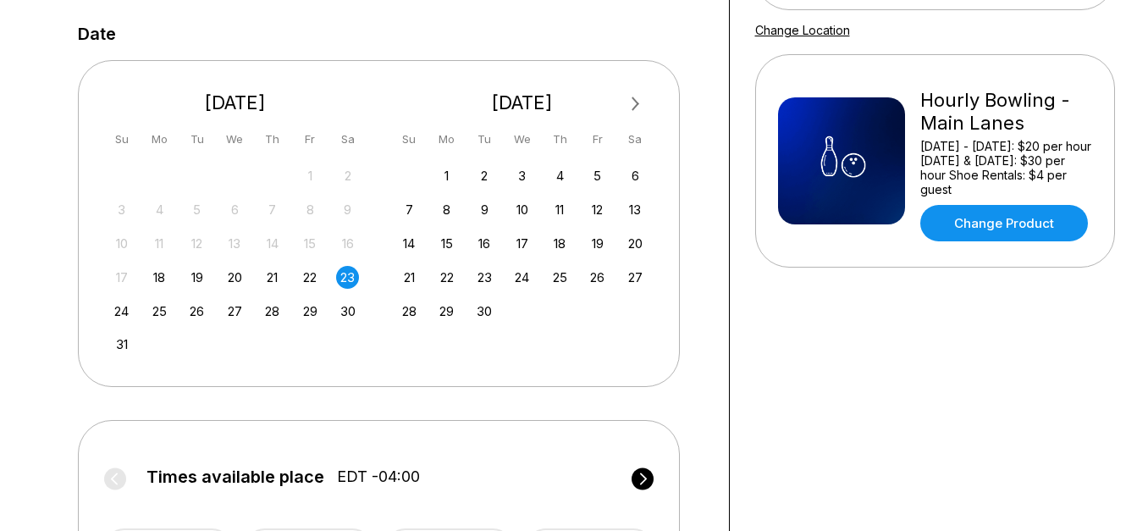
scroll to position [339, 0]
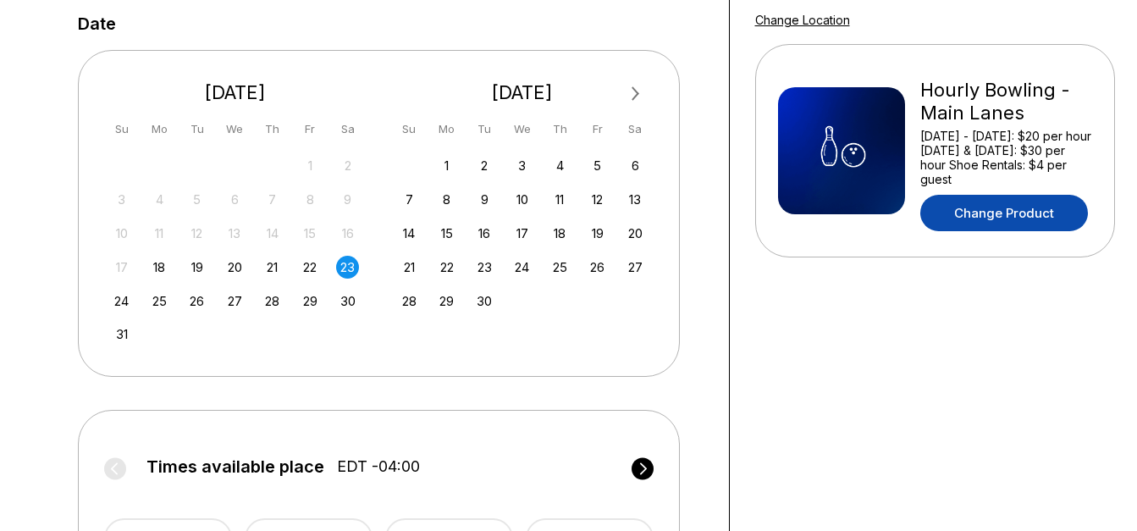
click at [1002, 212] on link "Change Product" at bounding box center [1005, 213] width 168 height 36
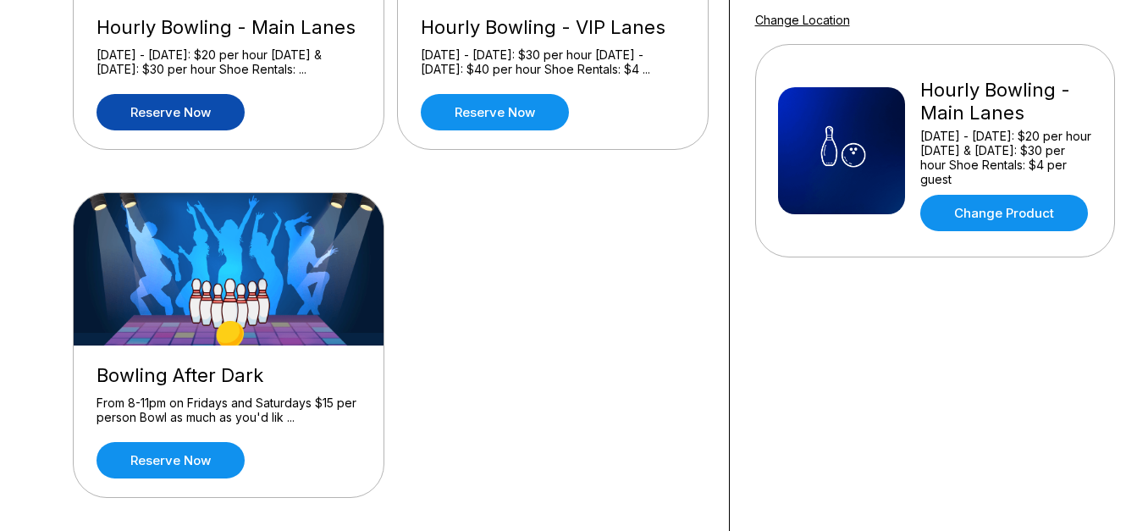
scroll to position [0, 0]
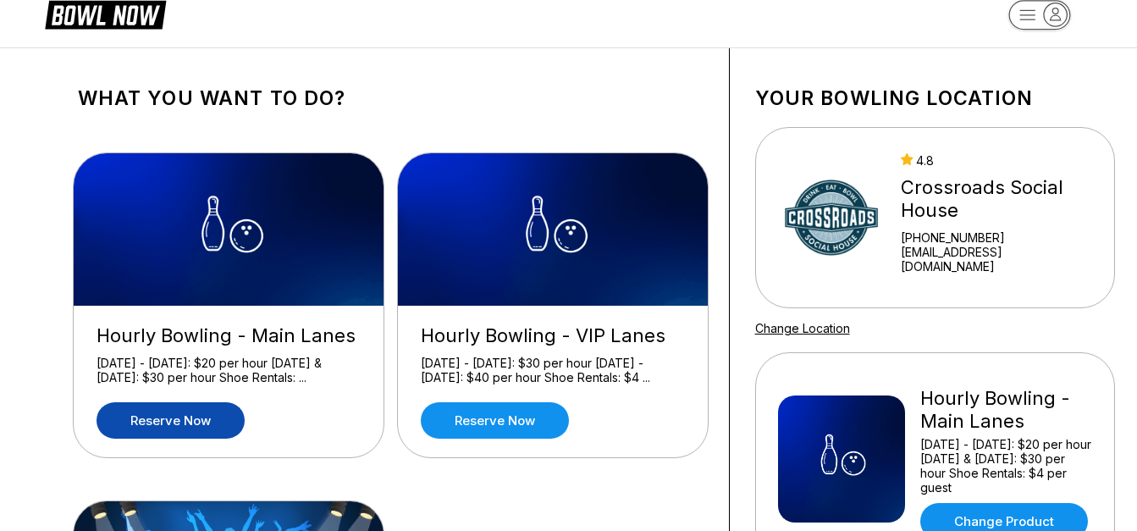
click at [36, 169] on div "What you want to do? Hourly Bowling - [GEOGRAPHIC_DATA] [DATE] - [DATE]: $20 pe…" at bounding box center [569, 454] width 1101 height 813
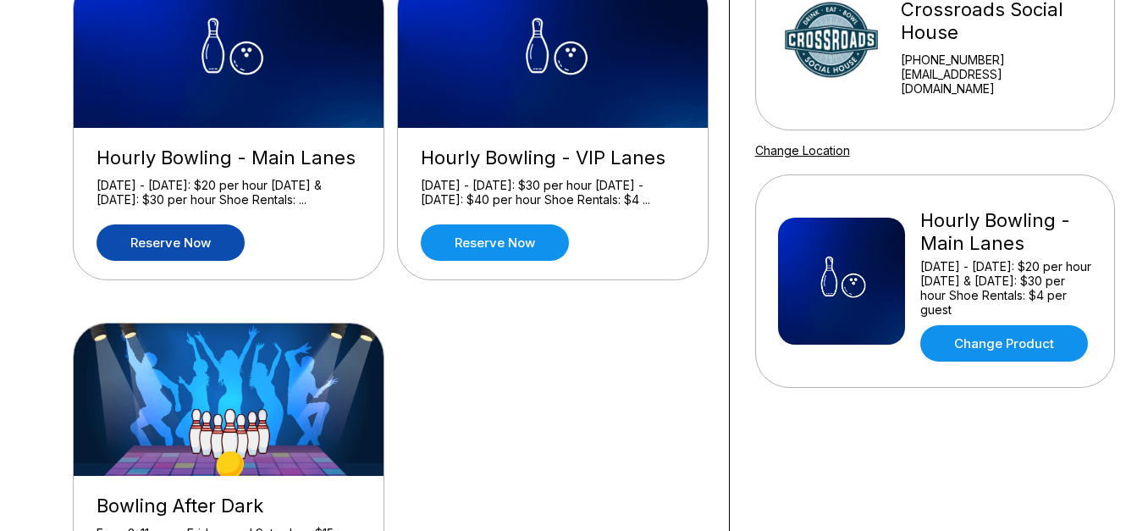
scroll to position [136, 0]
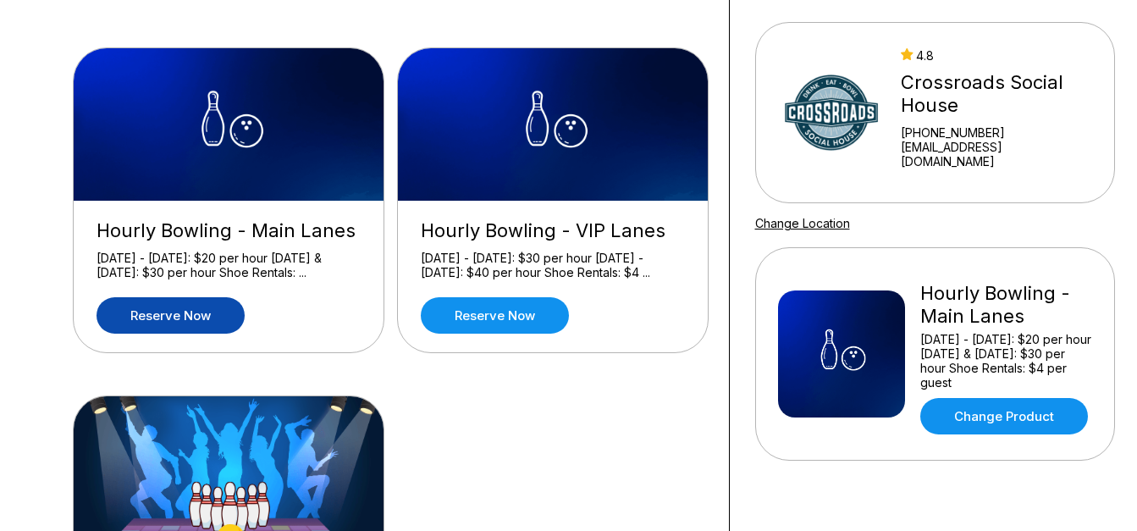
click at [211, 321] on link "Reserve now" at bounding box center [171, 315] width 148 height 36
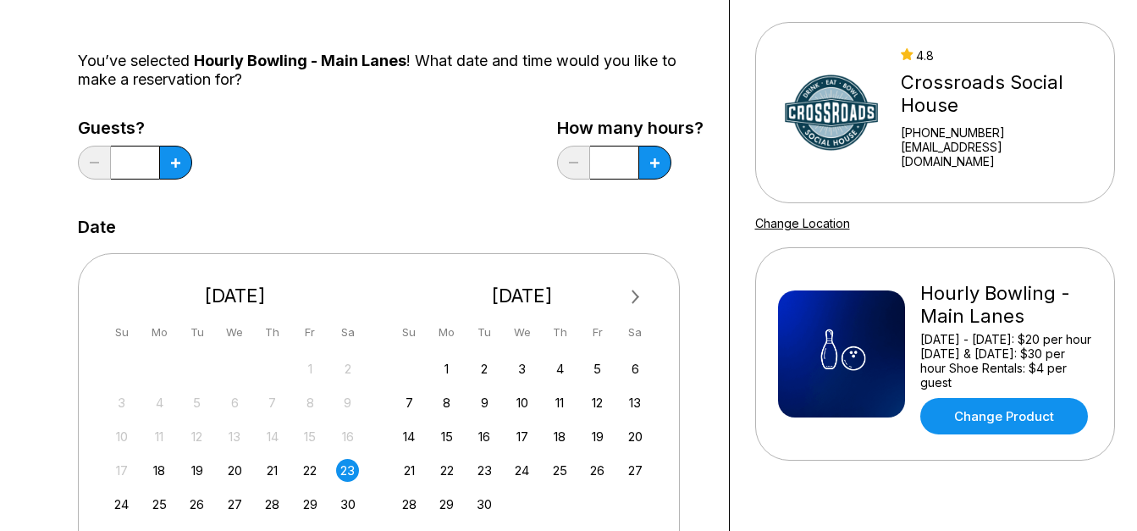
scroll to position [0, 0]
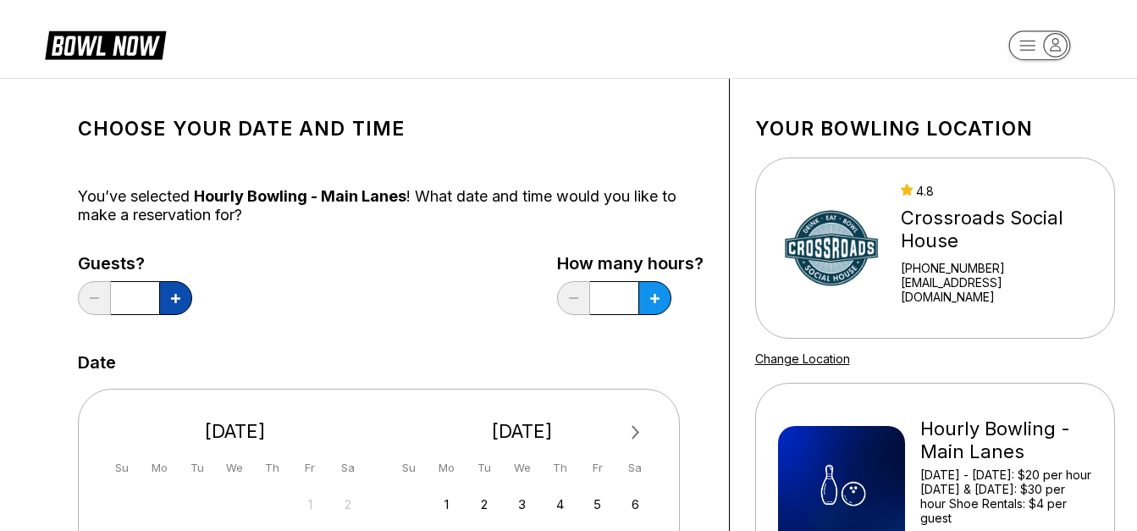
click at [165, 295] on button at bounding box center [175, 298] width 33 height 34
type input "*"
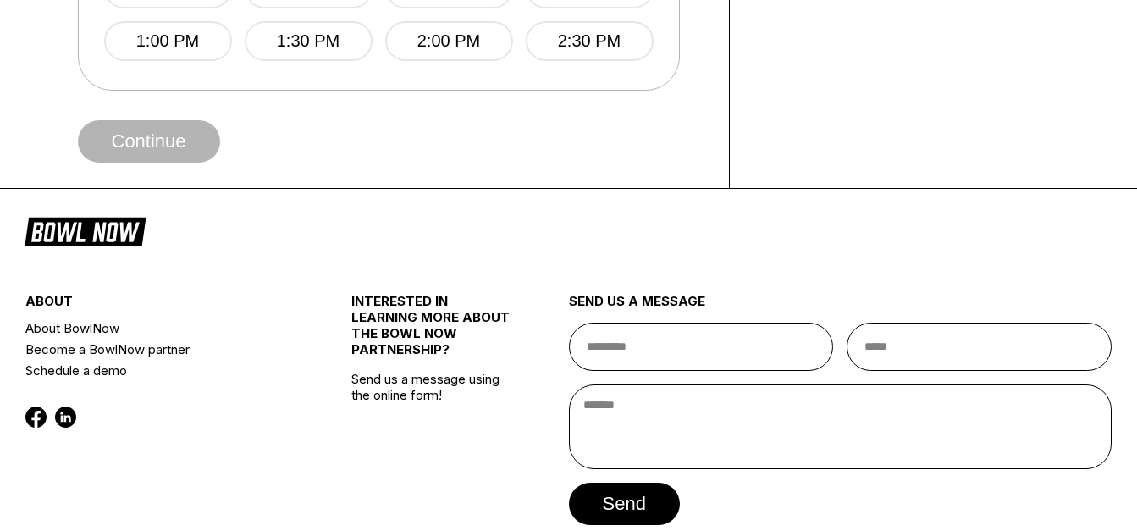
scroll to position [915, 0]
